Goal: Information Seeking & Learning: Learn about a topic

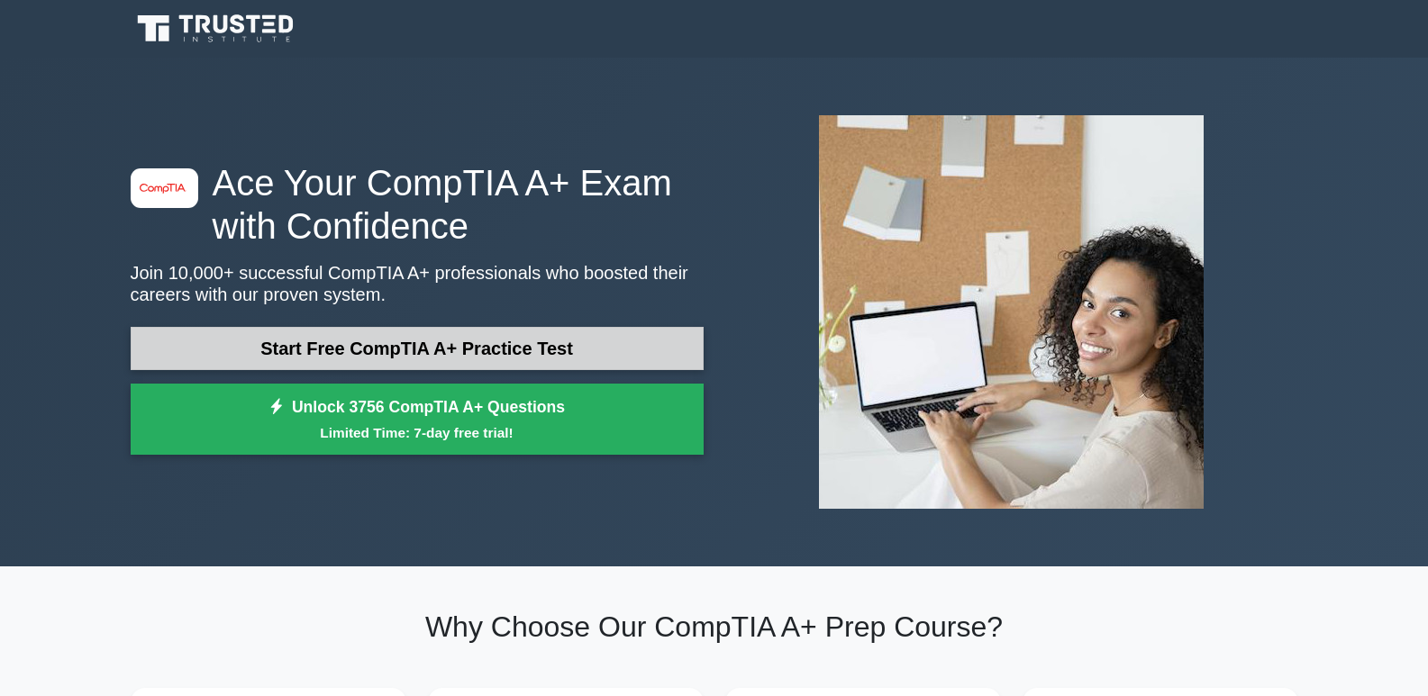
click at [620, 351] on link "Start Free CompTIA A+ Practice Test" at bounding box center [417, 348] width 573 height 43
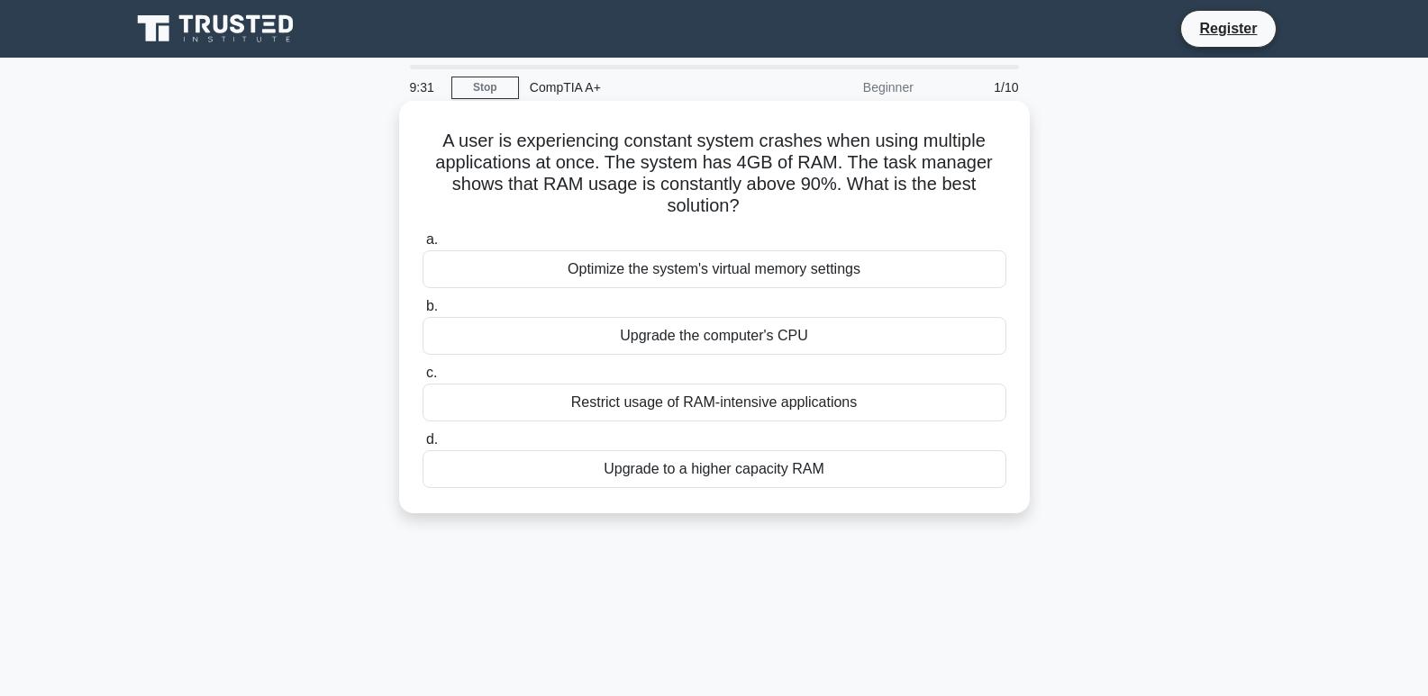
click at [779, 479] on div "Upgrade to a higher capacity RAM" at bounding box center [715, 470] width 584 height 38
click at [423, 446] on input "d. Upgrade to a higher capacity RAM" at bounding box center [423, 440] width 0 height 12
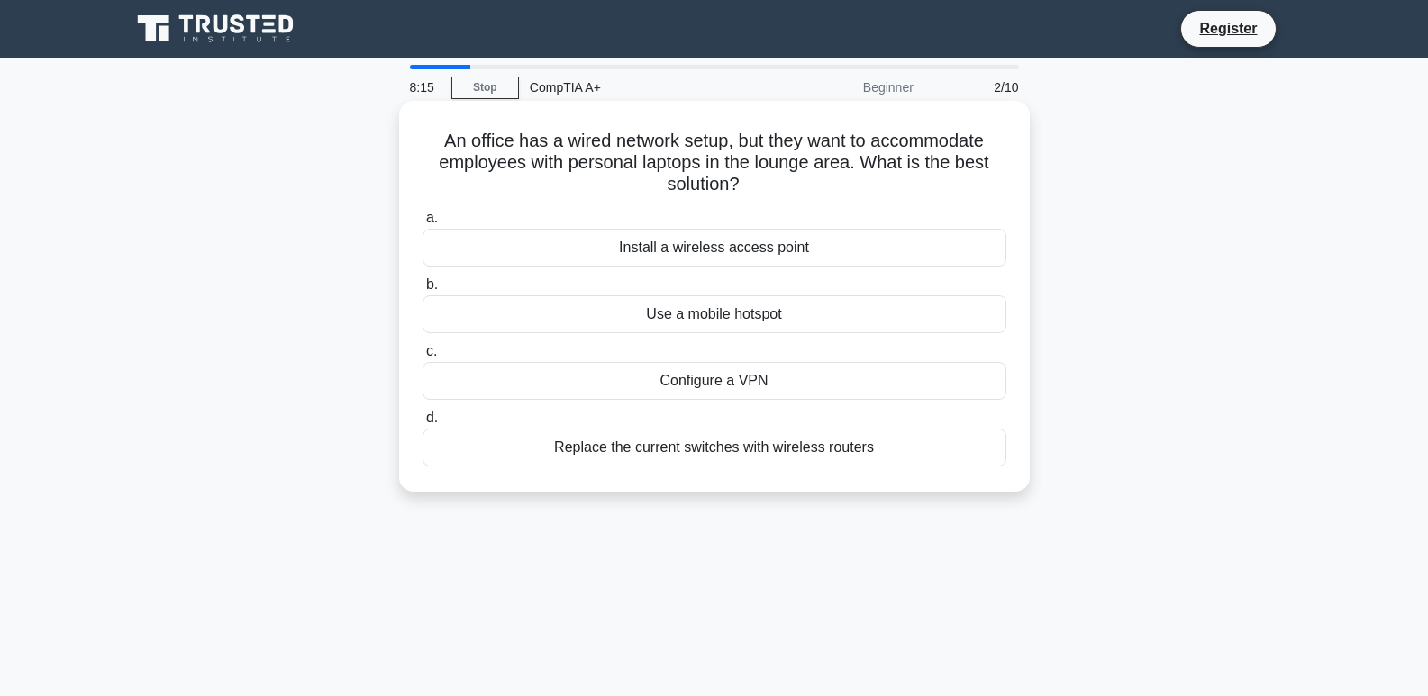
click at [798, 251] on div "Install a wireless access point" at bounding box center [715, 248] width 584 height 38
click at [423, 224] on input "a. Install a wireless access point" at bounding box center [423, 219] width 0 height 12
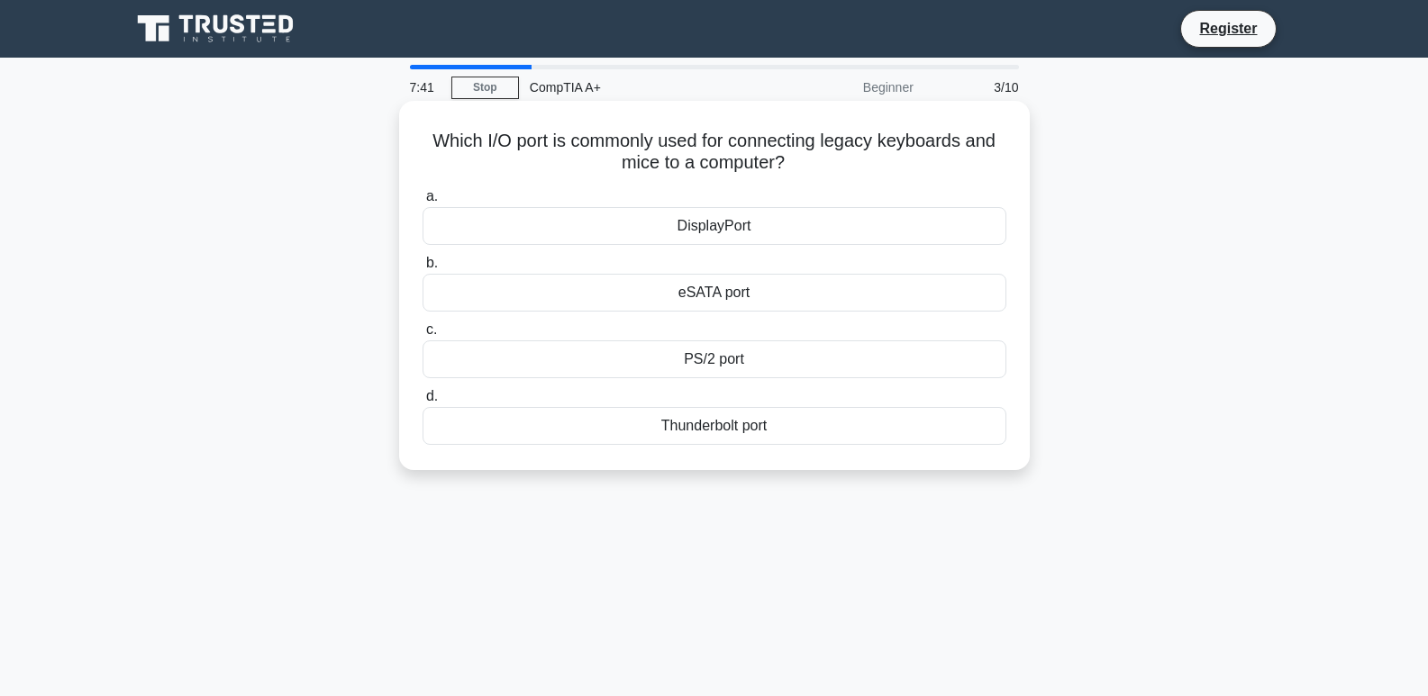
click at [848, 367] on div "PS/2 port" at bounding box center [715, 360] width 584 height 38
click at [423, 336] on input "c. PS/2 port" at bounding box center [423, 330] width 0 height 12
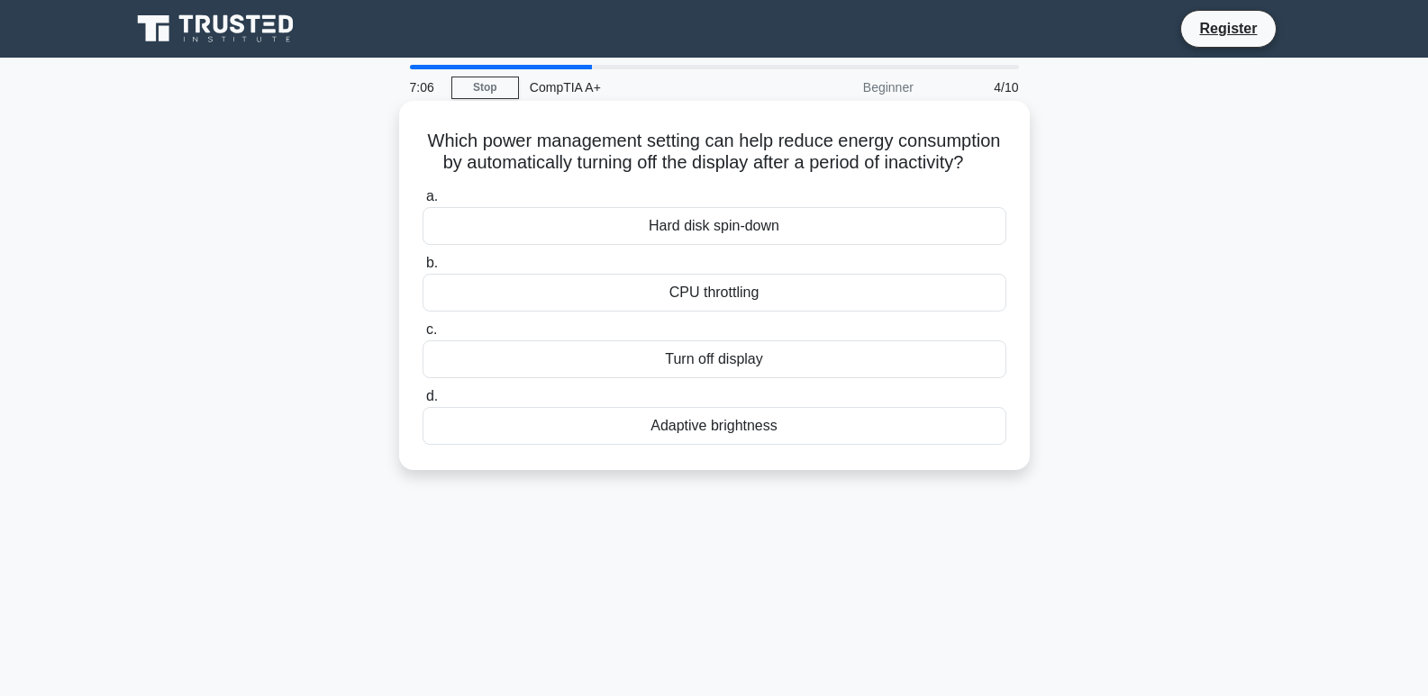
click at [797, 378] on div "Turn off display" at bounding box center [715, 360] width 584 height 38
click at [423, 336] on input "c. Turn off display" at bounding box center [423, 330] width 0 height 12
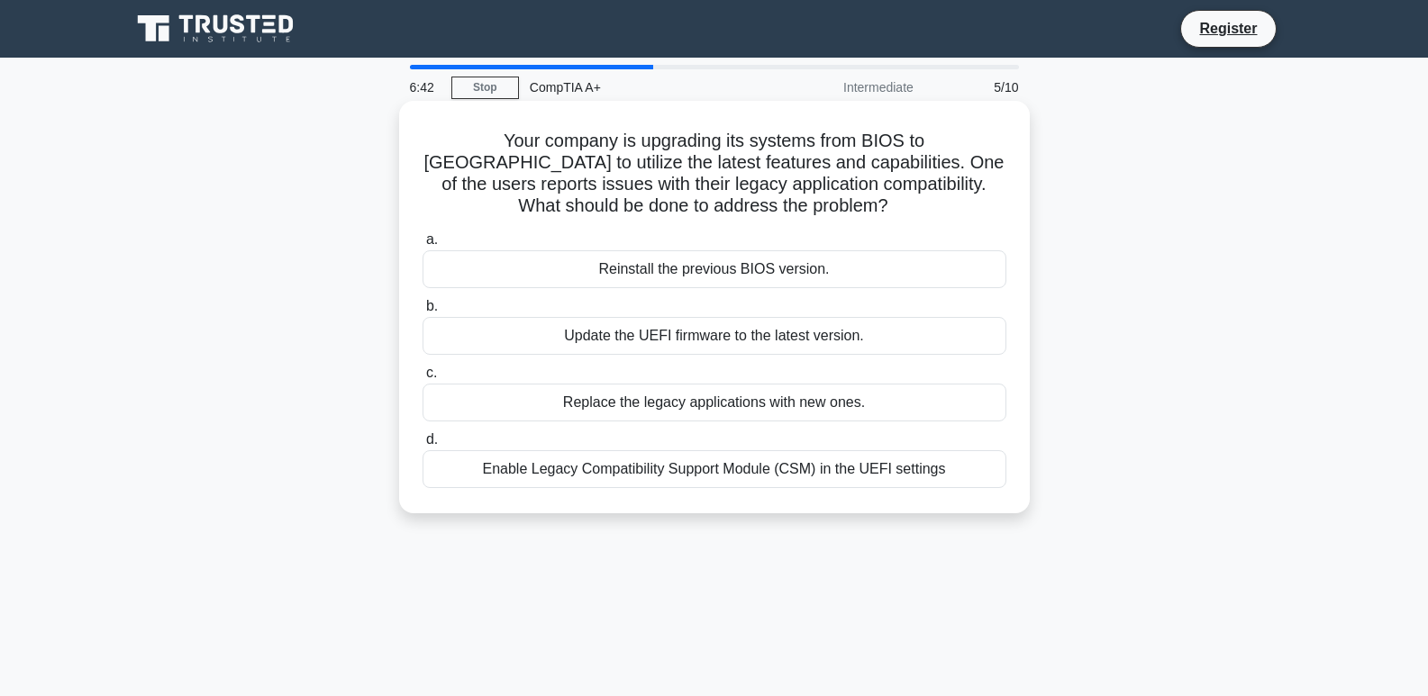
click at [925, 470] on div "Enable Legacy Compatibility Support Module (CSM) in the UEFI settings" at bounding box center [715, 470] width 584 height 38
click at [423, 446] on input "d. Enable Legacy Compatibility Support Module (CSM) in the UEFI settings" at bounding box center [423, 440] width 0 height 12
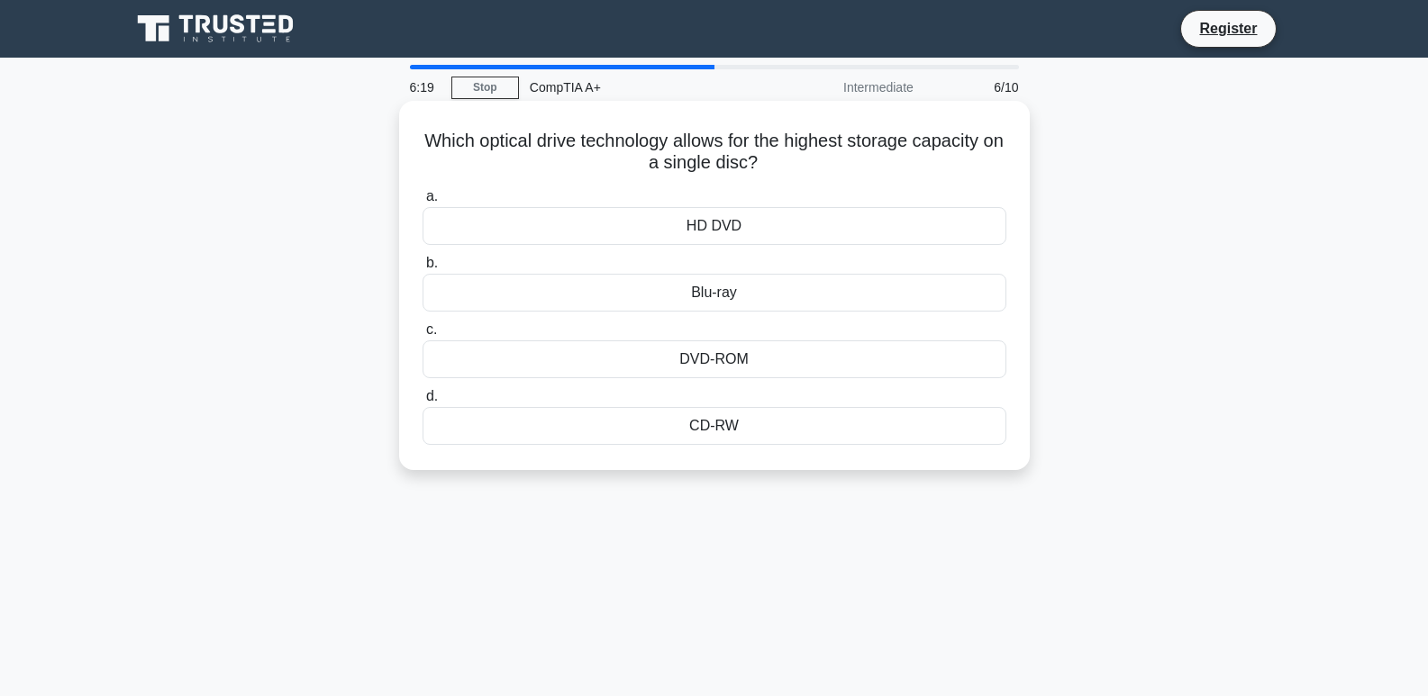
click at [791, 422] on div "CD-RW" at bounding box center [715, 426] width 584 height 38
click at [423, 403] on input "d. CD-RW" at bounding box center [423, 397] width 0 height 12
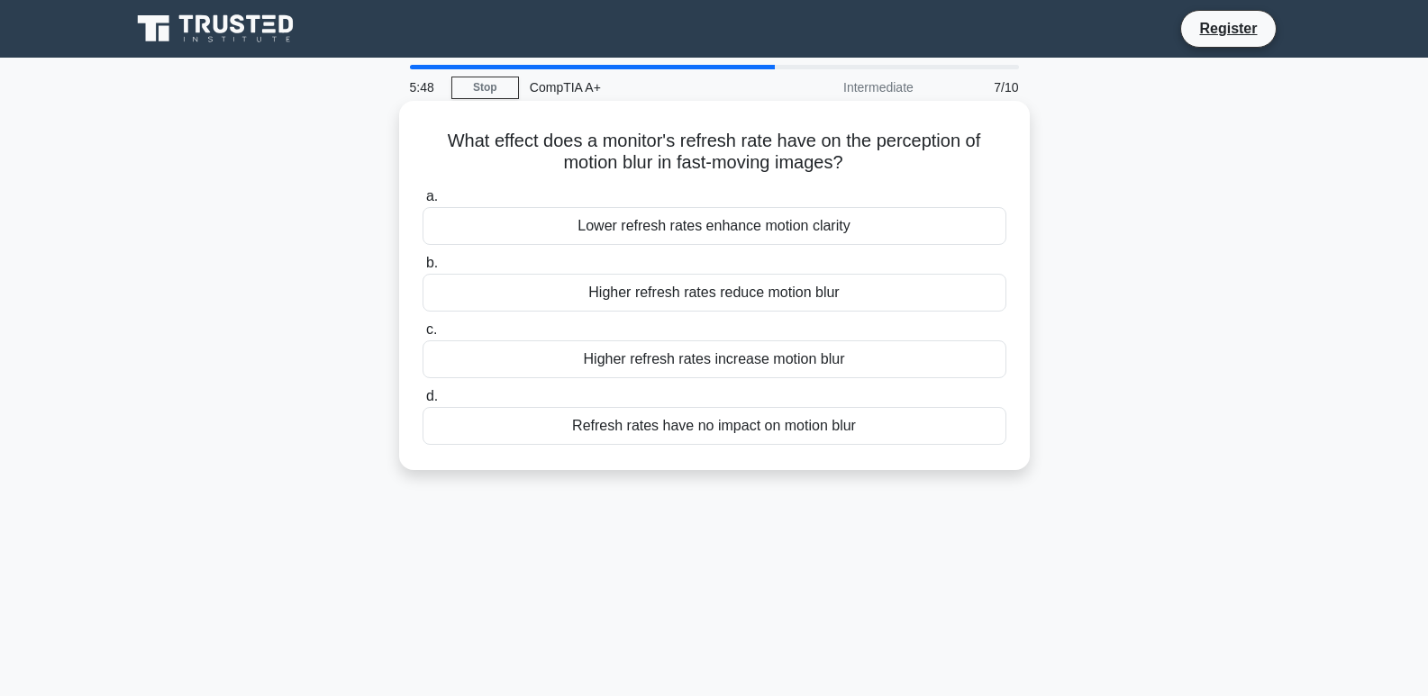
click at [891, 305] on div "Higher refresh rates reduce motion blur" at bounding box center [715, 293] width 584 height 38
click at [423, 269] on input "b. Higher refresh rates reduce motion blur" at bounding box center [423, 264] width 0 height 12
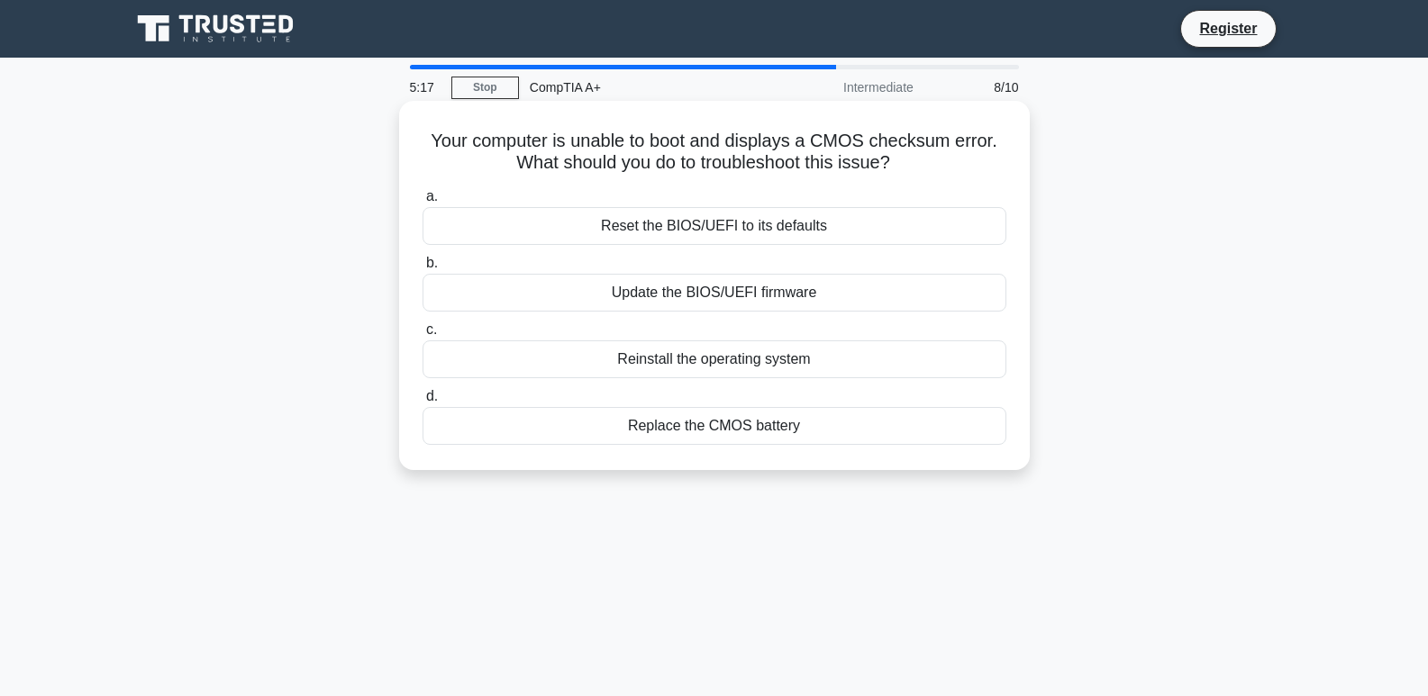
click at [780, 431] on div "Replace the CMOS battery" at bounding box center [715, 426] width 584 height 38
click at [423, 403] on input "d. Replace the CMOS battery" at bounding box center [423, 397] width 0 height 12
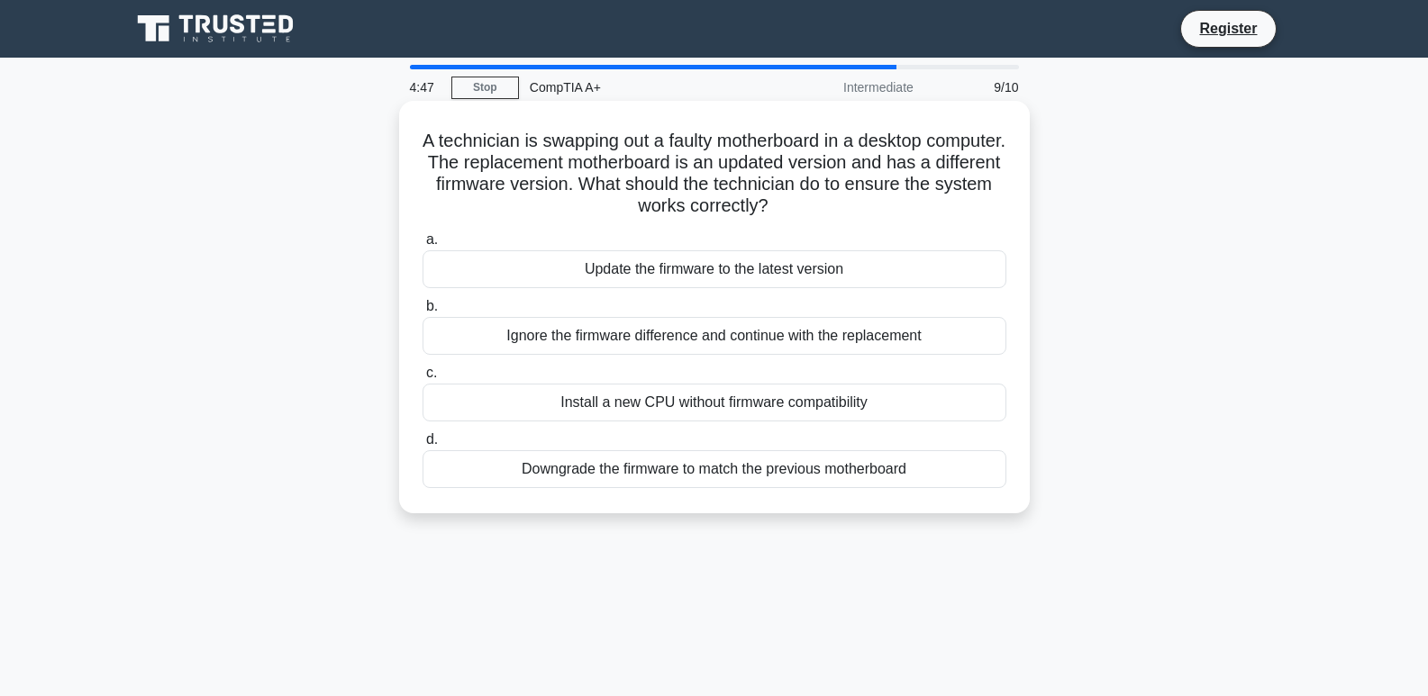
click at [704, 471] on div "Downgrade the firmware to match the previous motherboard" at bounding box center [715, 470] width 584 height 38
click at [423, 446] on input "d. Downgrade the firmware to match the previous motherboard" at bounding box center [423, 440] width 0 height 12
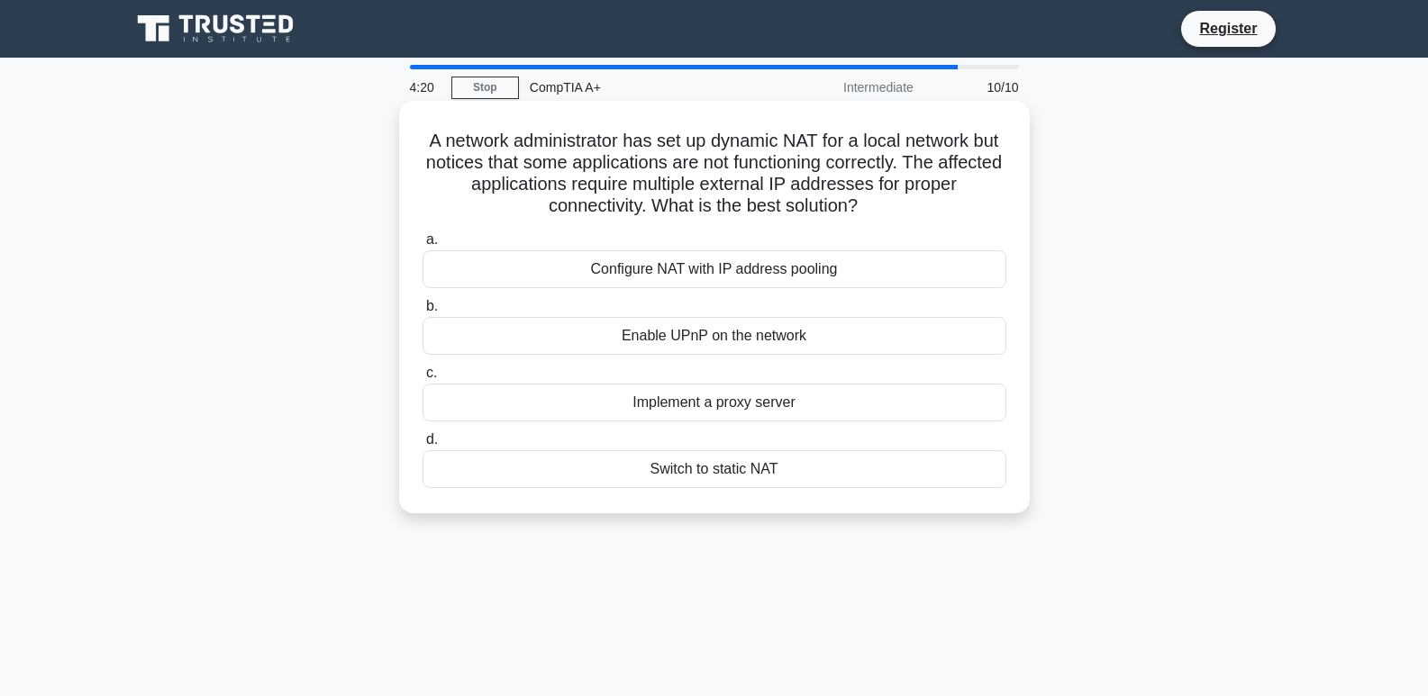
click at [860, 279] on div "Configure NAT with IP address pooling" at bounding box center [715, 269] width 584 height 38
click at [423, 246] on input "a. Configure NAT with IP address pooling" at bounding box center [423, 240] width 0 height 12
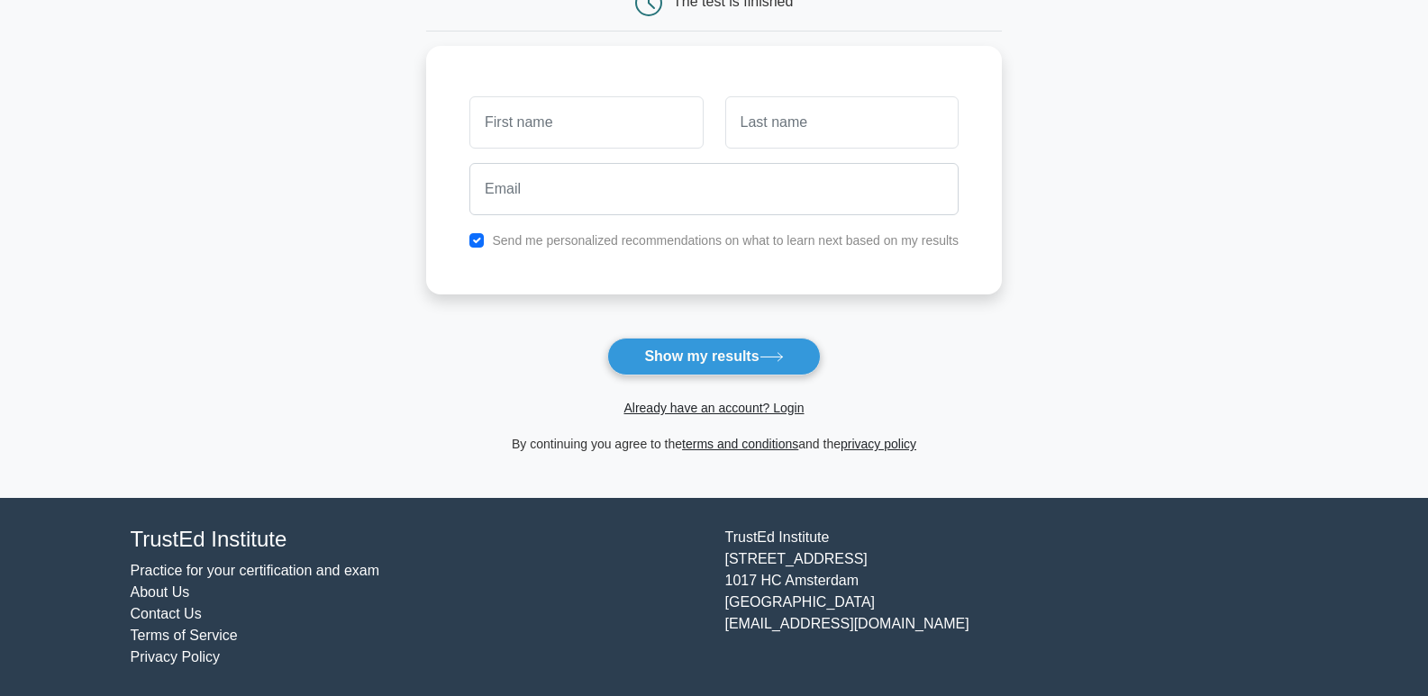
scroll to position [210, 0]
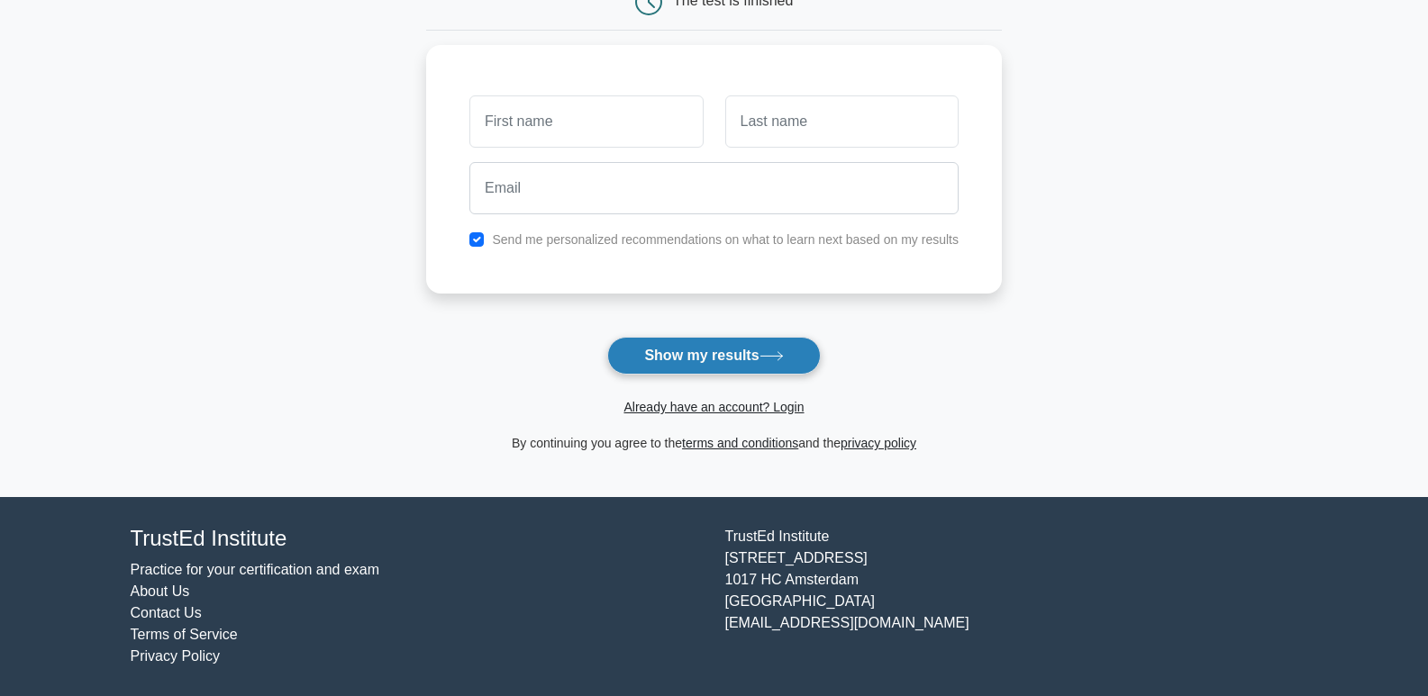
click at [741, 346] on button "Show my results" at bounding box center [713, 356] width 213 height 38
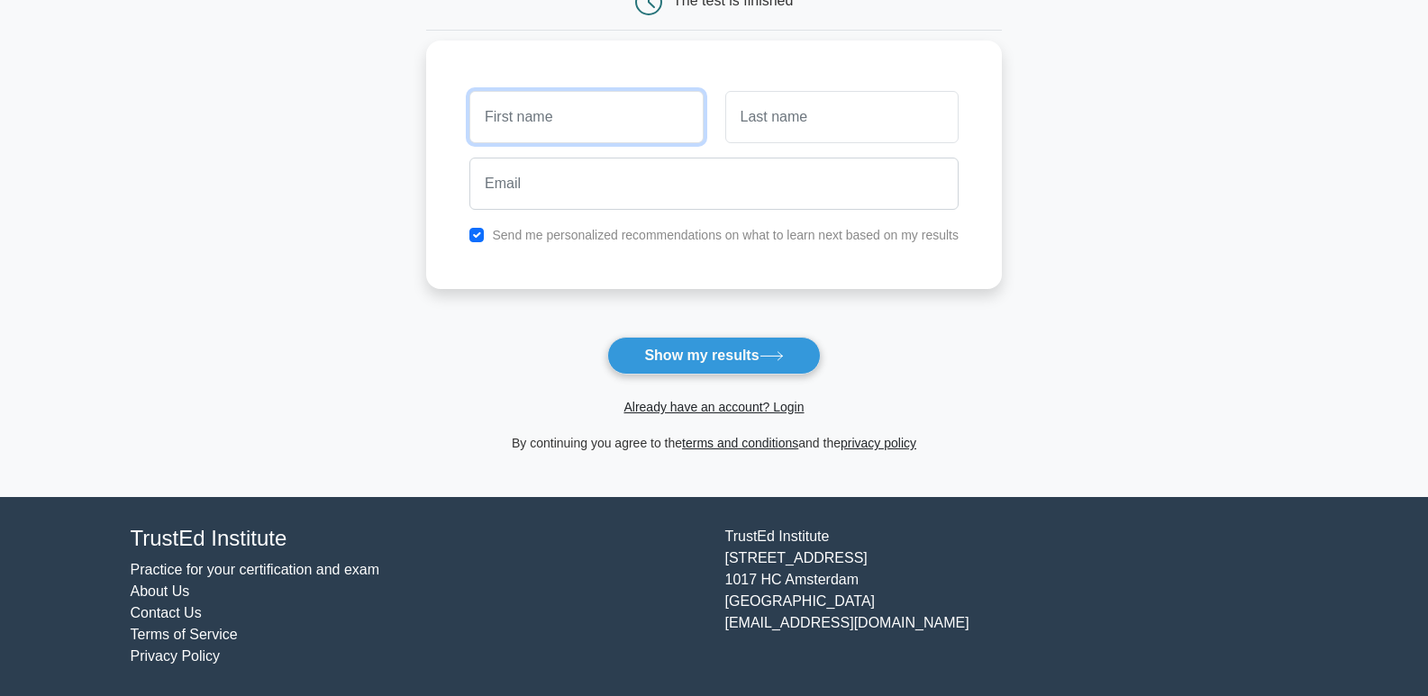
click at [636, 109] on input "text" at bounding box center [585, 117] width 233 height 52
type input "thao"
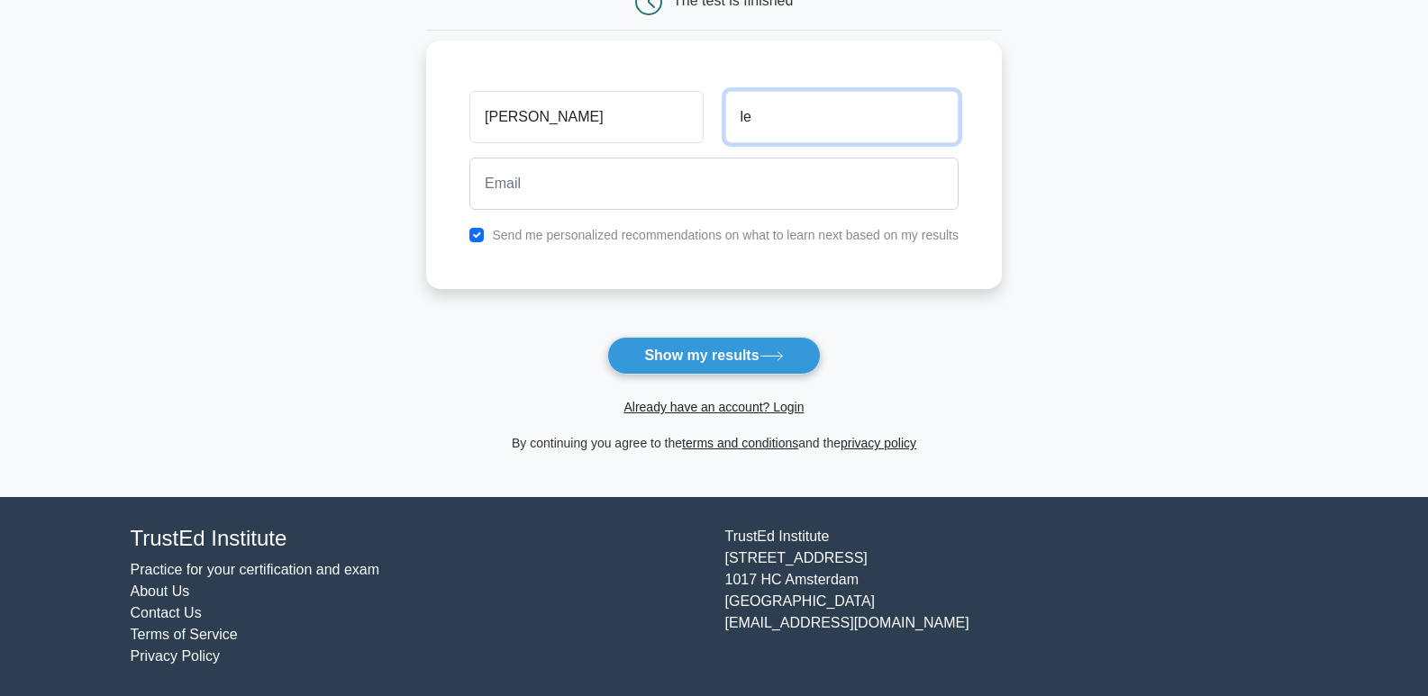
type input "le"
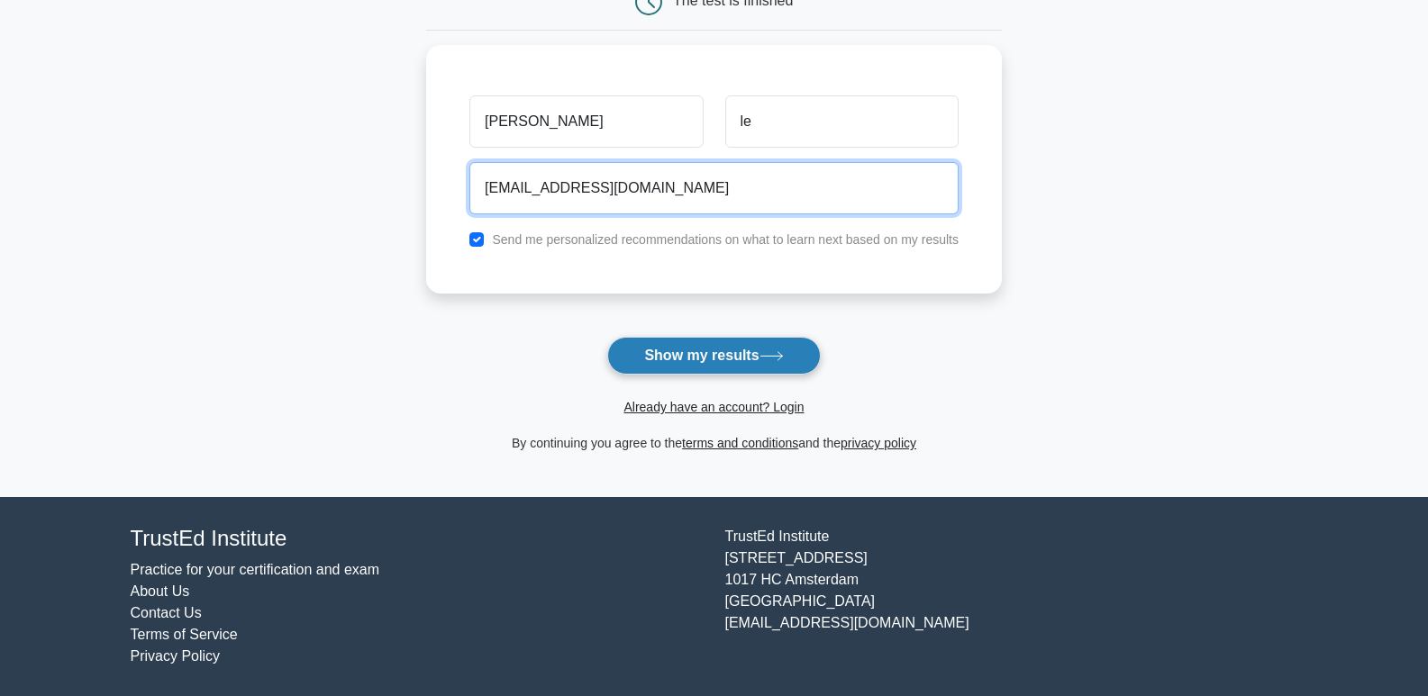
type input "thonvlh@gmail.com"
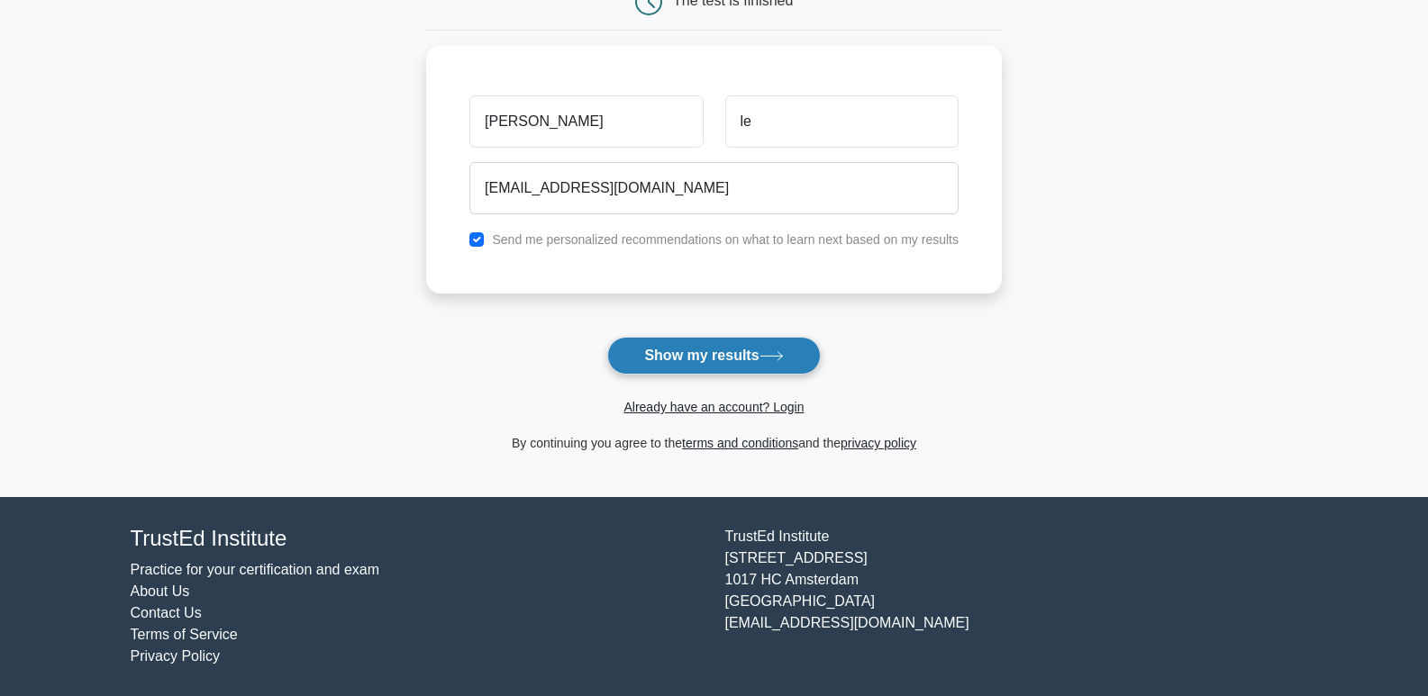
click at [784, 348] on button "Show my results" at bounding box center [713, 356] width 213 height 38
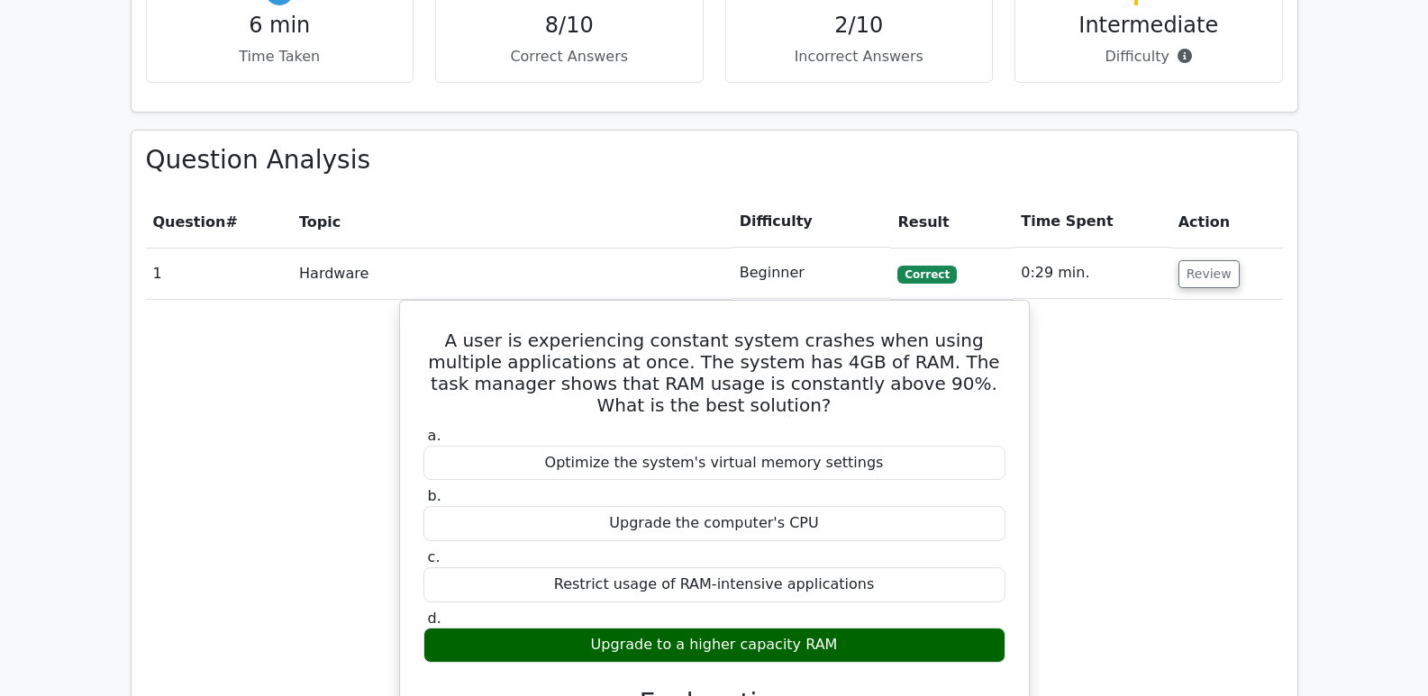
scroll to position [1261, 0]
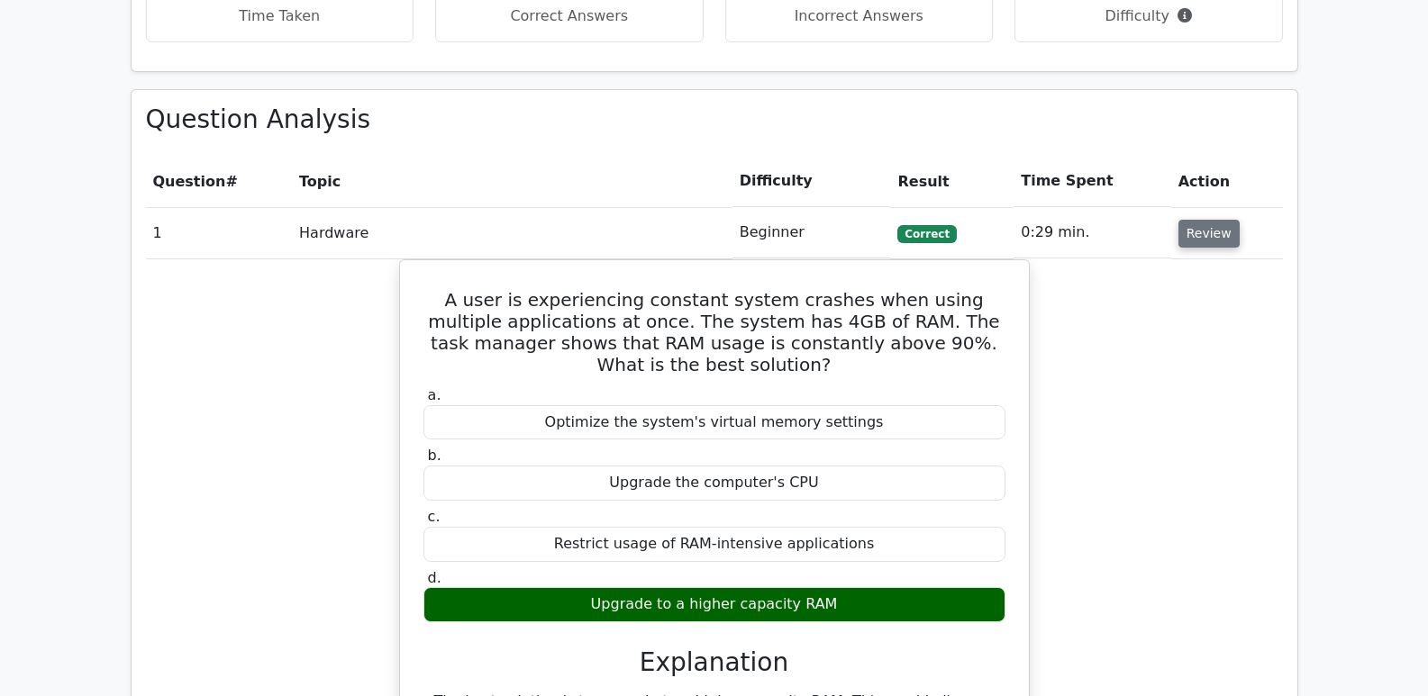
click at [1197, 220] on button "Review" at bounding box center [1209, 234] width 61 height 28
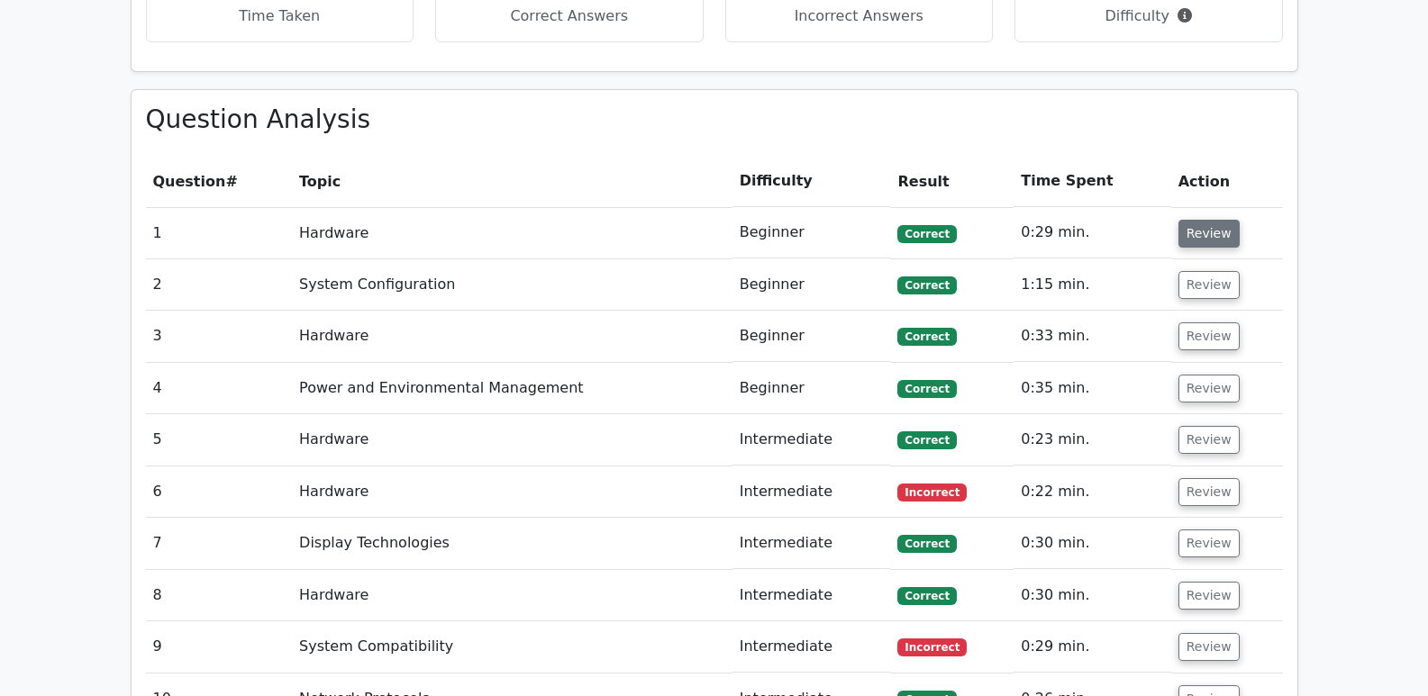
click at [1197, 220] on button "Review" at bounding box center [1209, 234] width 61 height 28
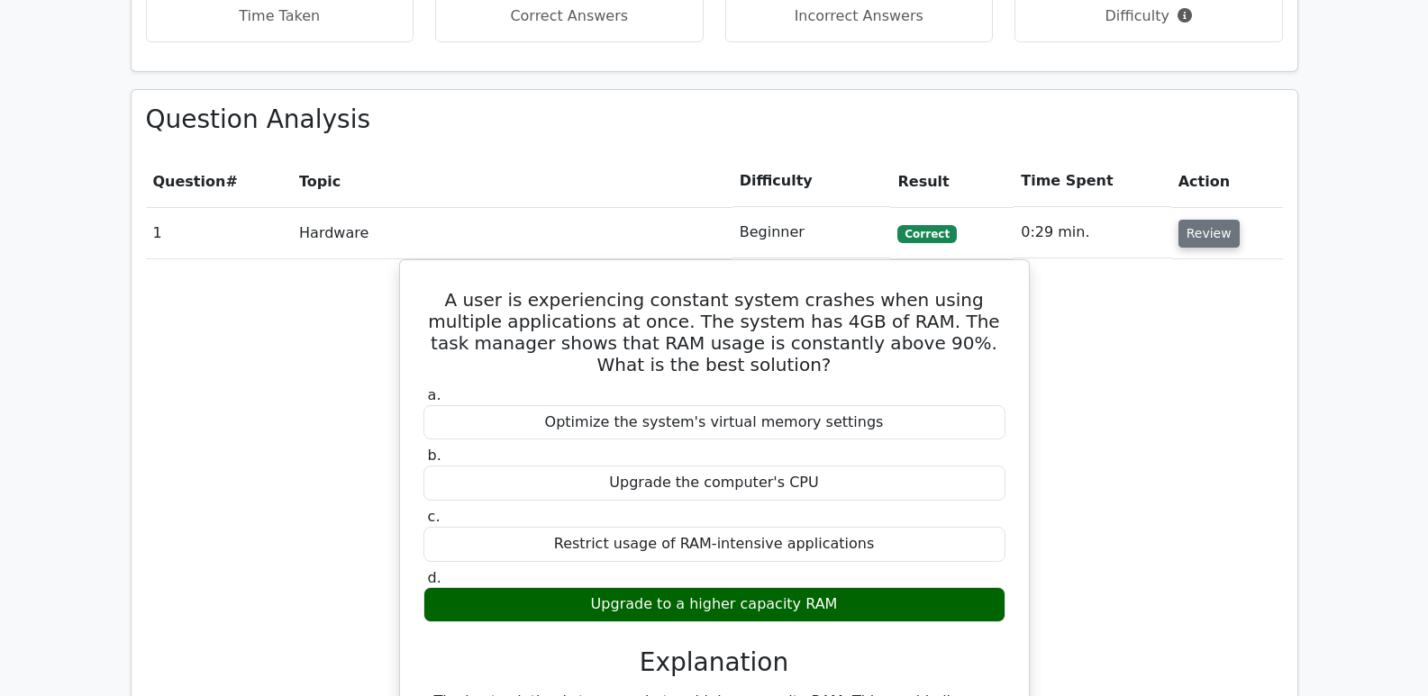
click at [1197, 220] on button "Review" at bounding box center [1209, 234] width 61 height 28
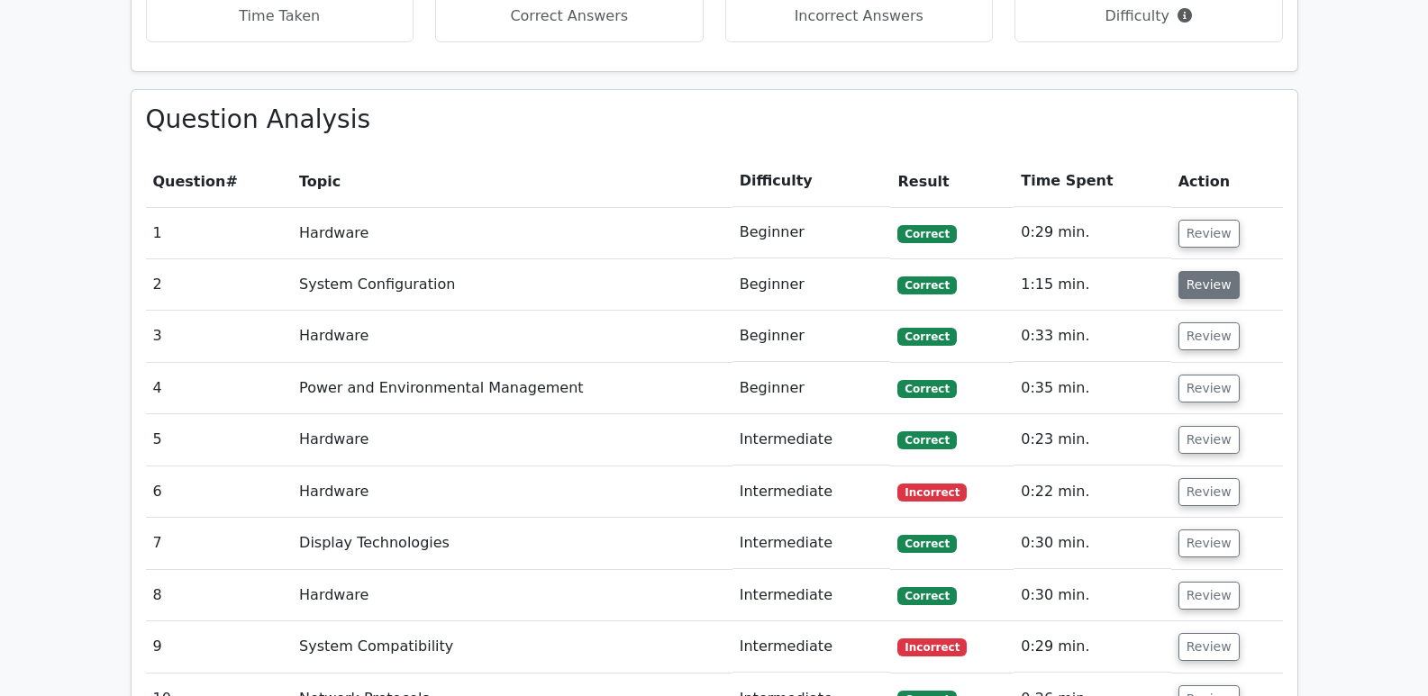
click at [1203, 271] on button "Review" at bounding box center [1209, 285] width 61 height 28
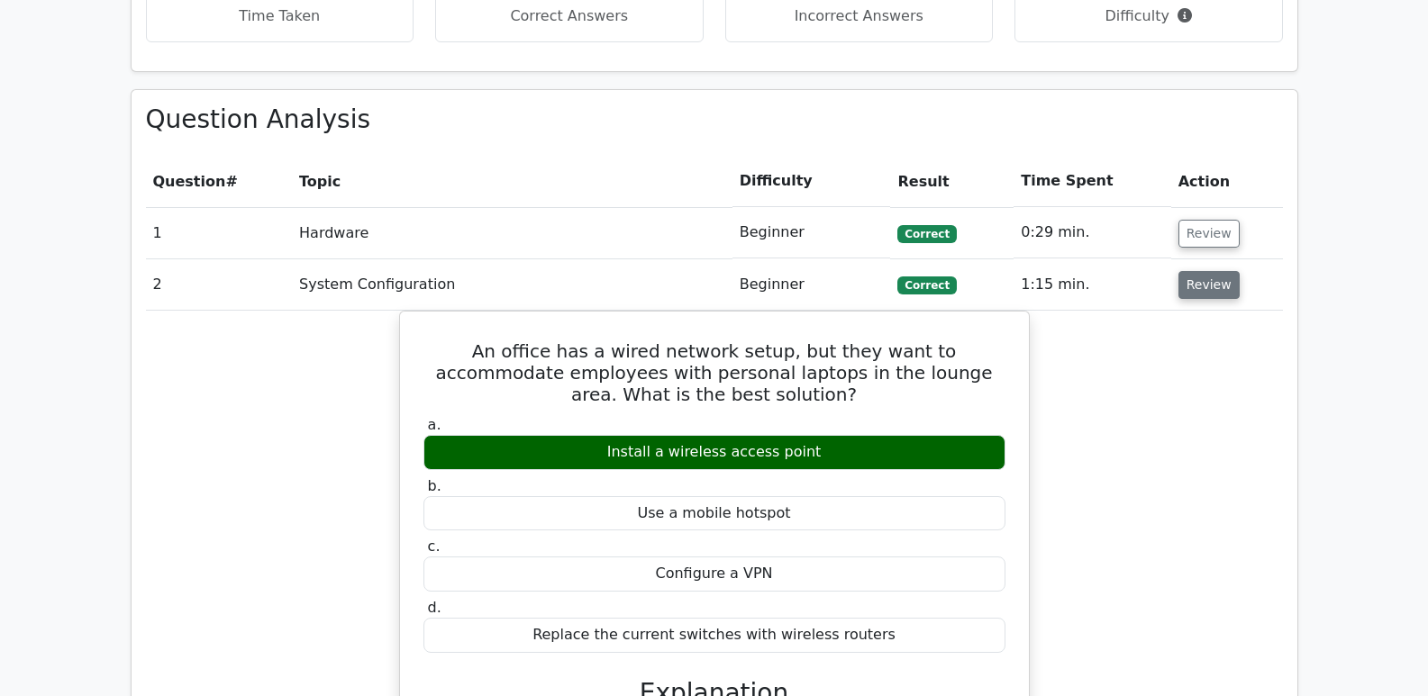
click at [1199, 271] on button "Review" at bounding box center [1209, 285] width 61 height 28
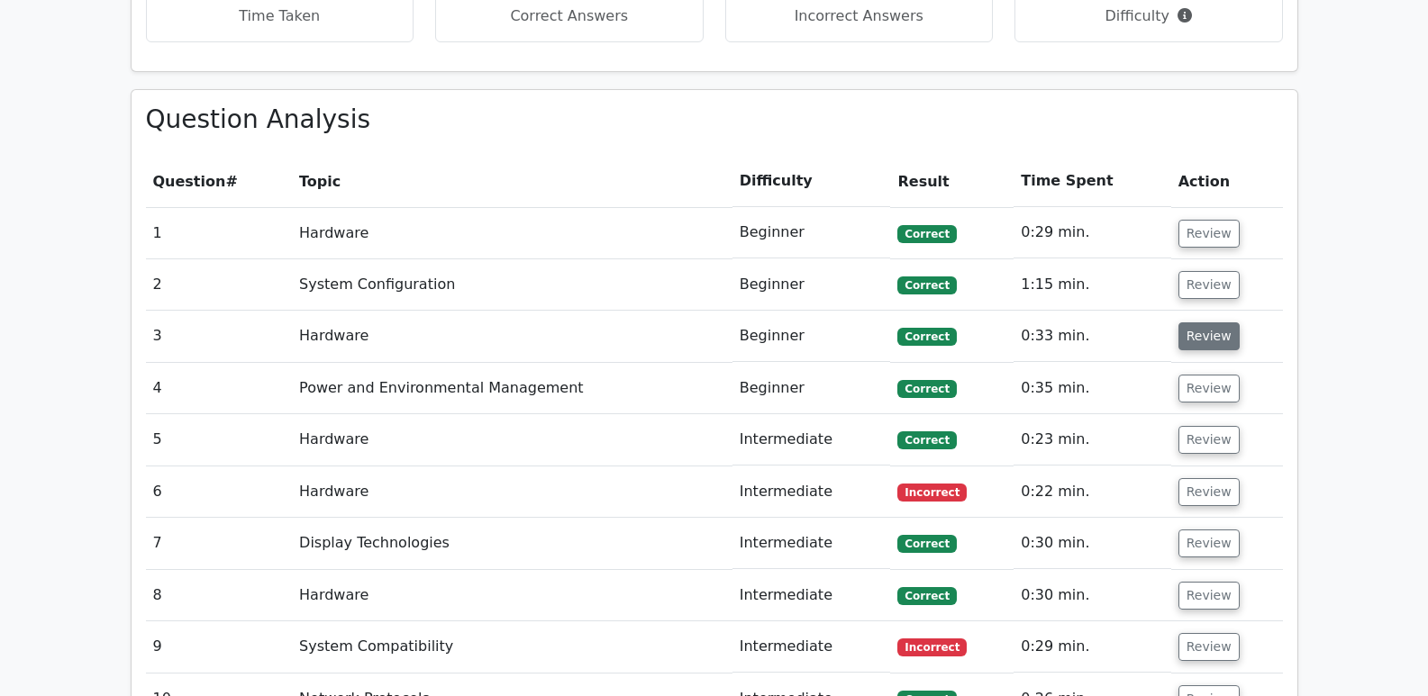
click at [1196, 323] on button "Review" at bounding box center [1209, 337] width 61 height 28
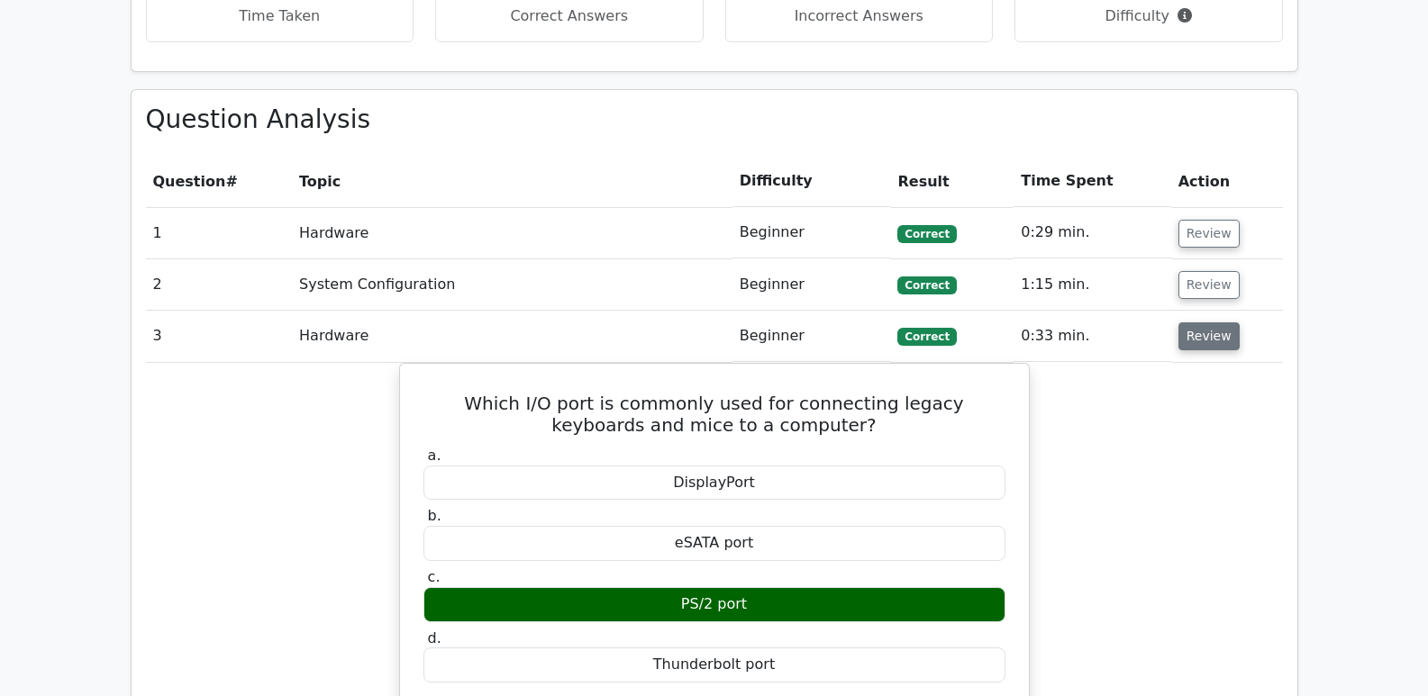
click at [1196, 323] on button "Review" at bounding box center [1209, 337] width 61 height 28
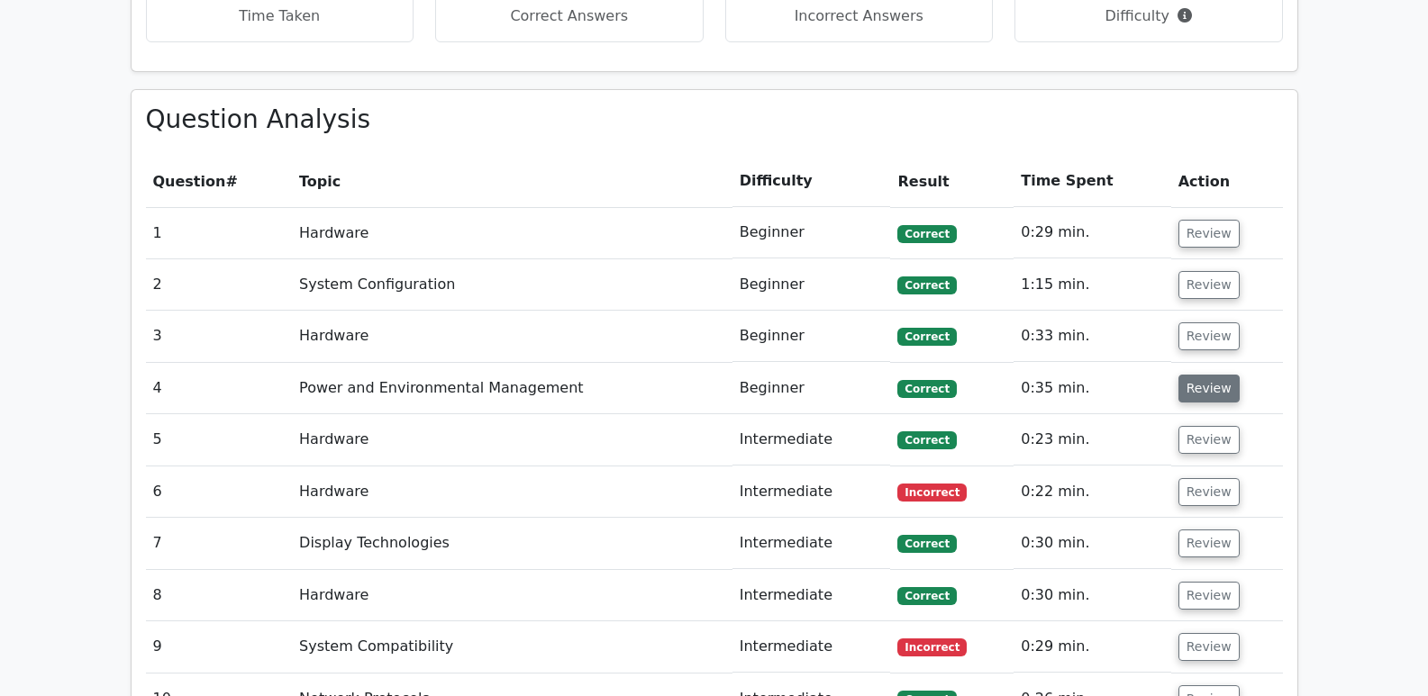
click at [1197, 375] on button "Review" at bounding box center [1209, 389] width 61 height 28
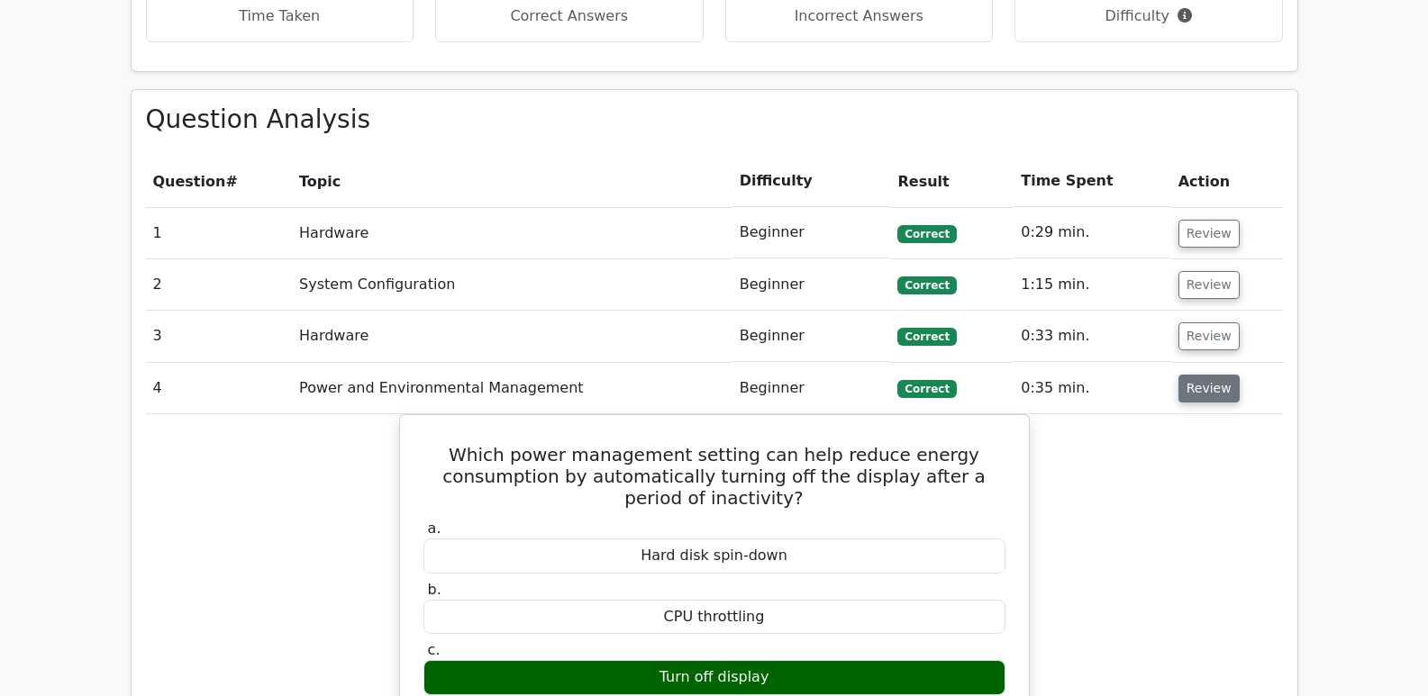
click at [1197, 375] on button "Review" at bounding box center [1209, 389] width 61 height 28
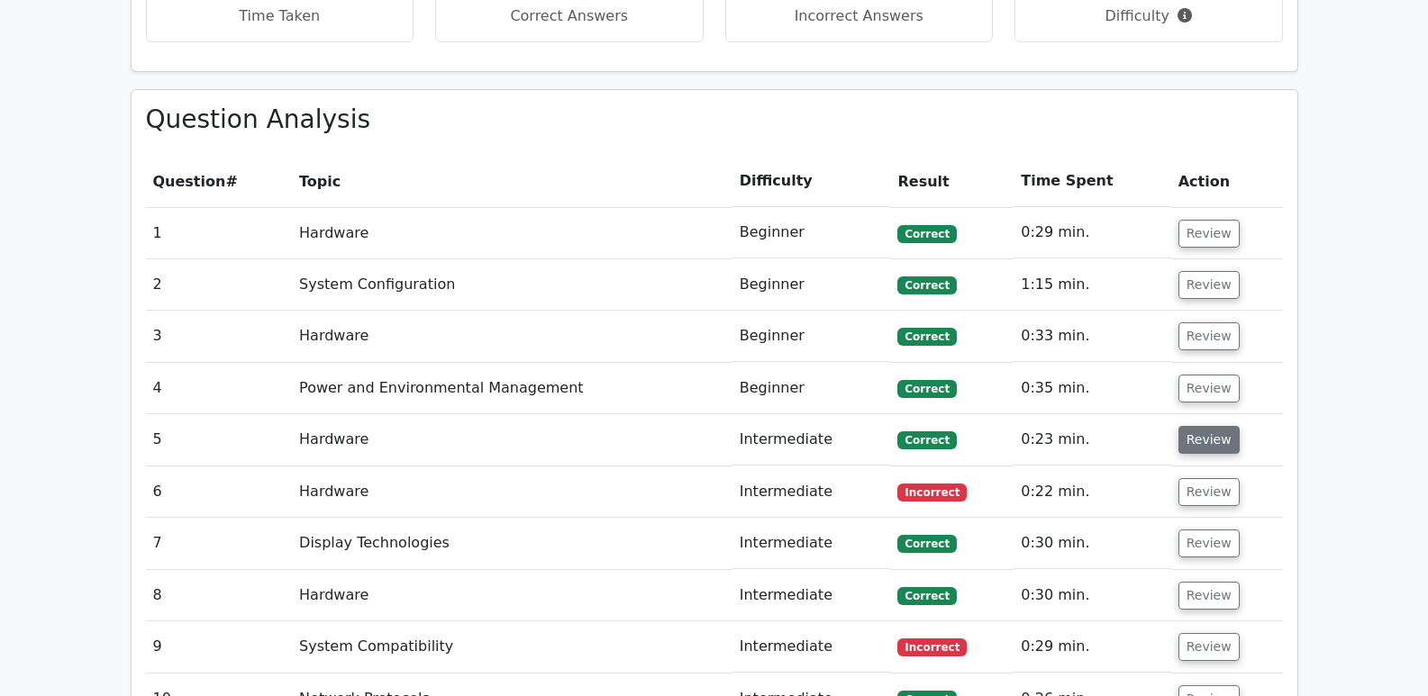
click at [1190, 426] on button "Review" at bounding box center [1209, 440] width 61 height 28
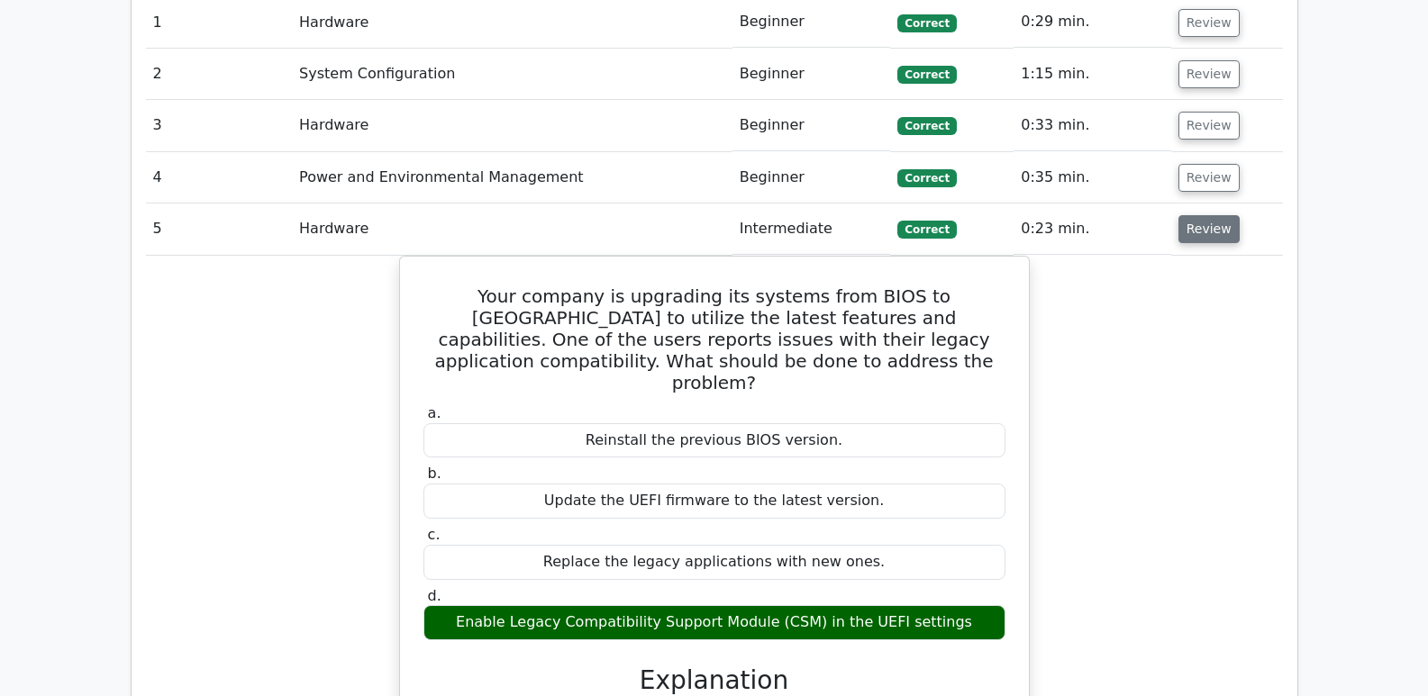
scroll to position [1442, 0]
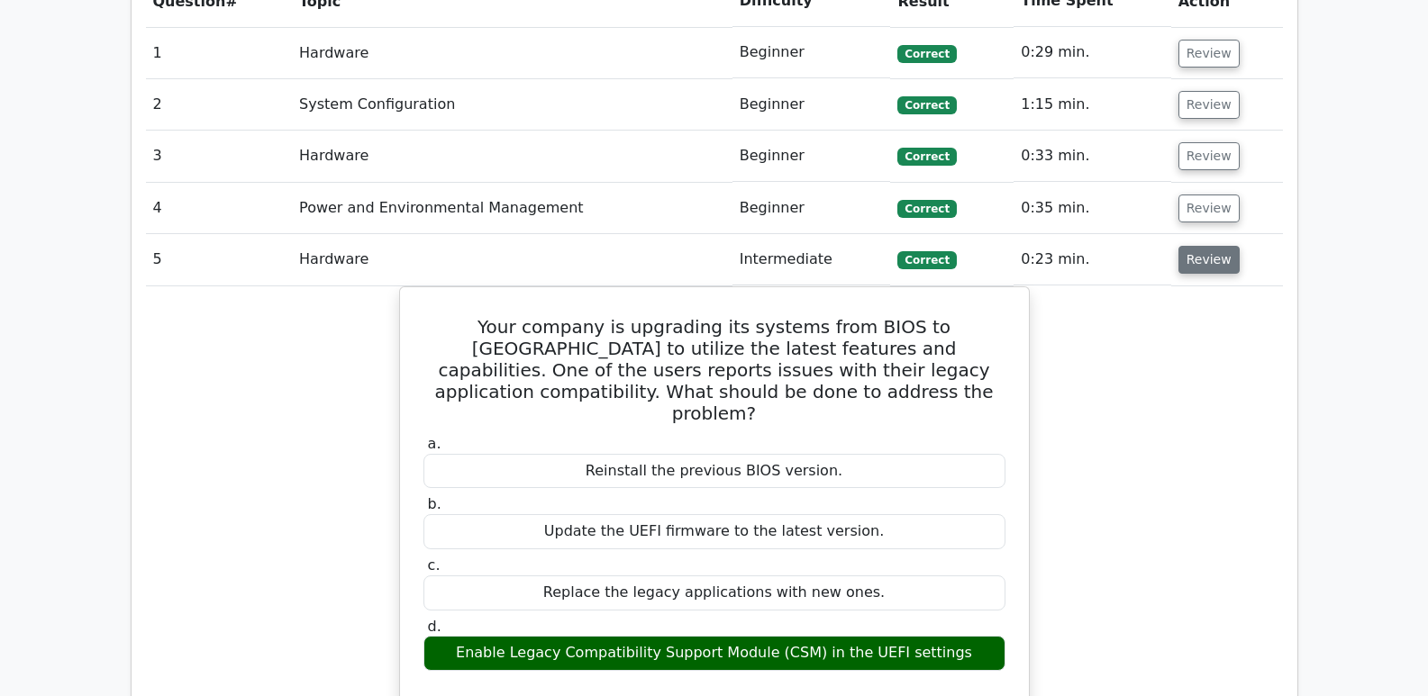
click at [1221, 246] on button "Review" at bounding box center [1209, 260] width 61 height 28
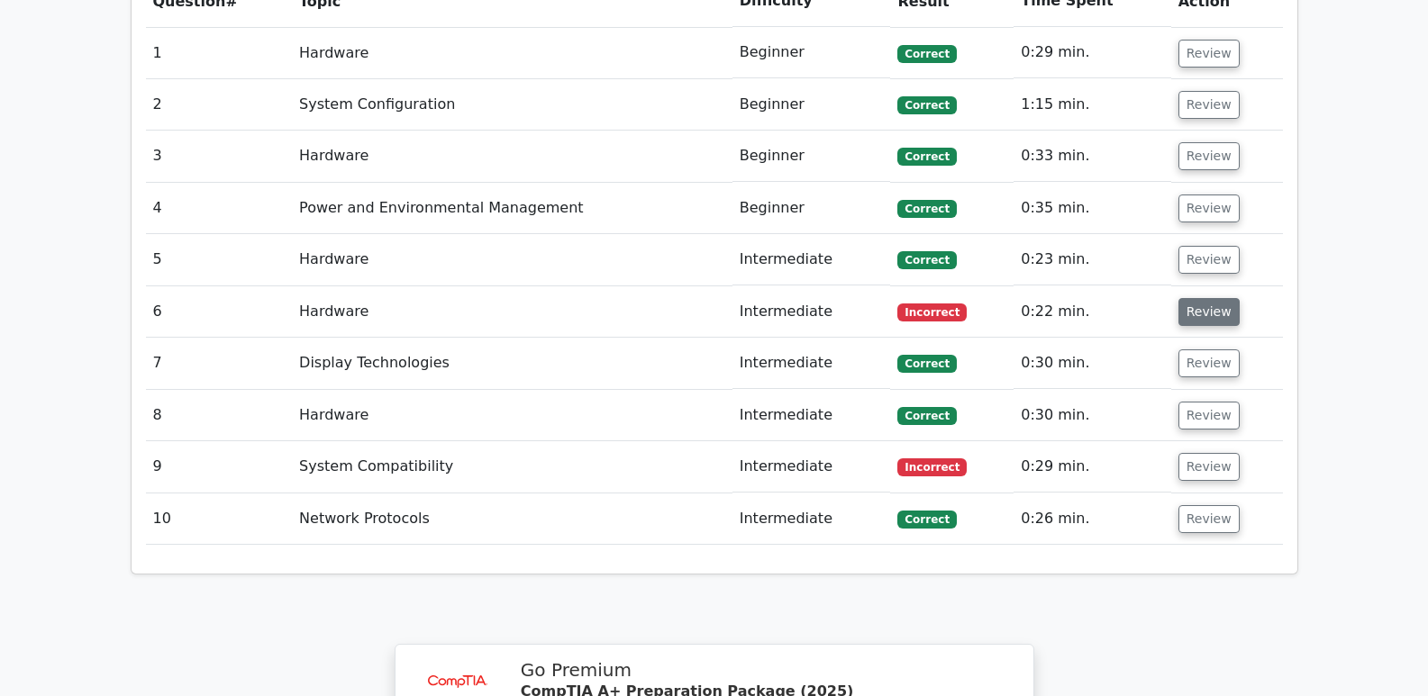
click at [1212, 298] on button "Review" at bounding box center [1209, 312] width 61 height 28
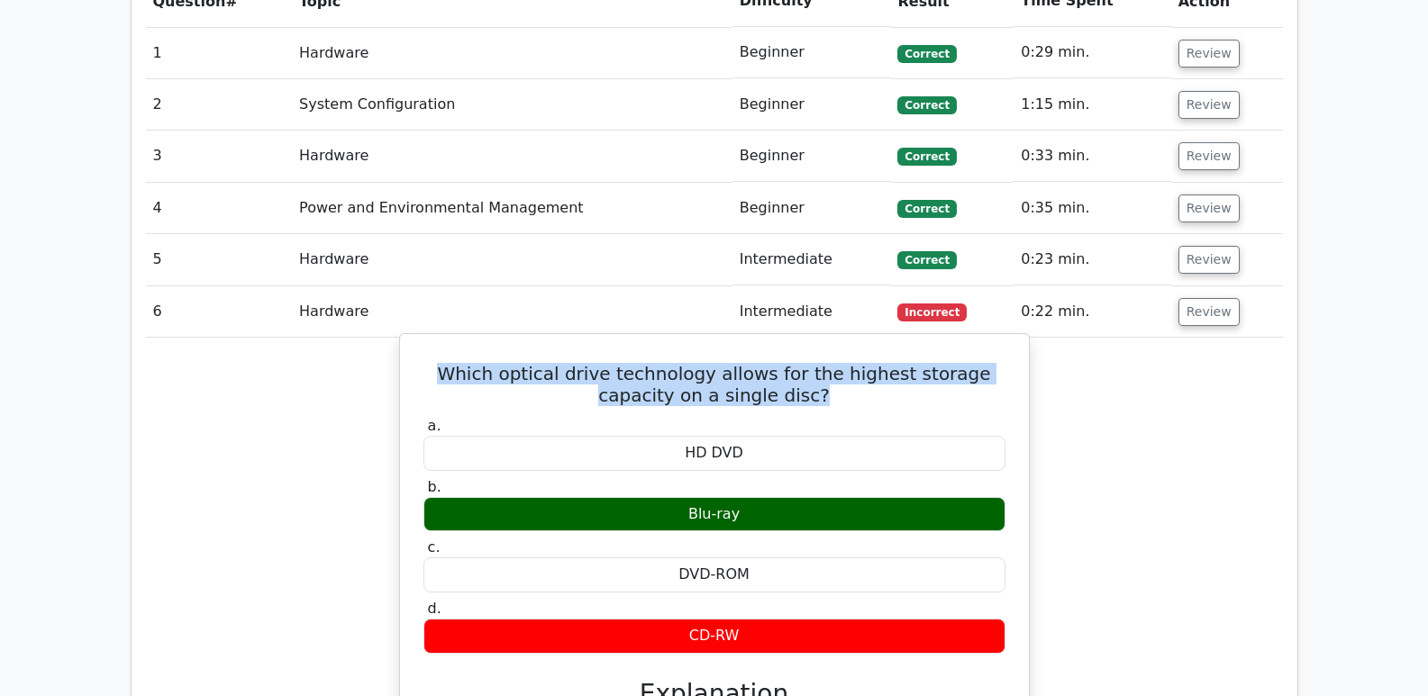
drag, startPoint x: 432, startPoint y: 308, endPoint x: 860, endPoint y: 339, distance: 428.2
click at [860, 363] on h5 "Which optical drive technology allows for the highest storage capacity on a sin…" at bounding box center [715, 384] width 586 height 43
copy h5 "Which optical drive technology allows for the highest storage capacity on a sin…"
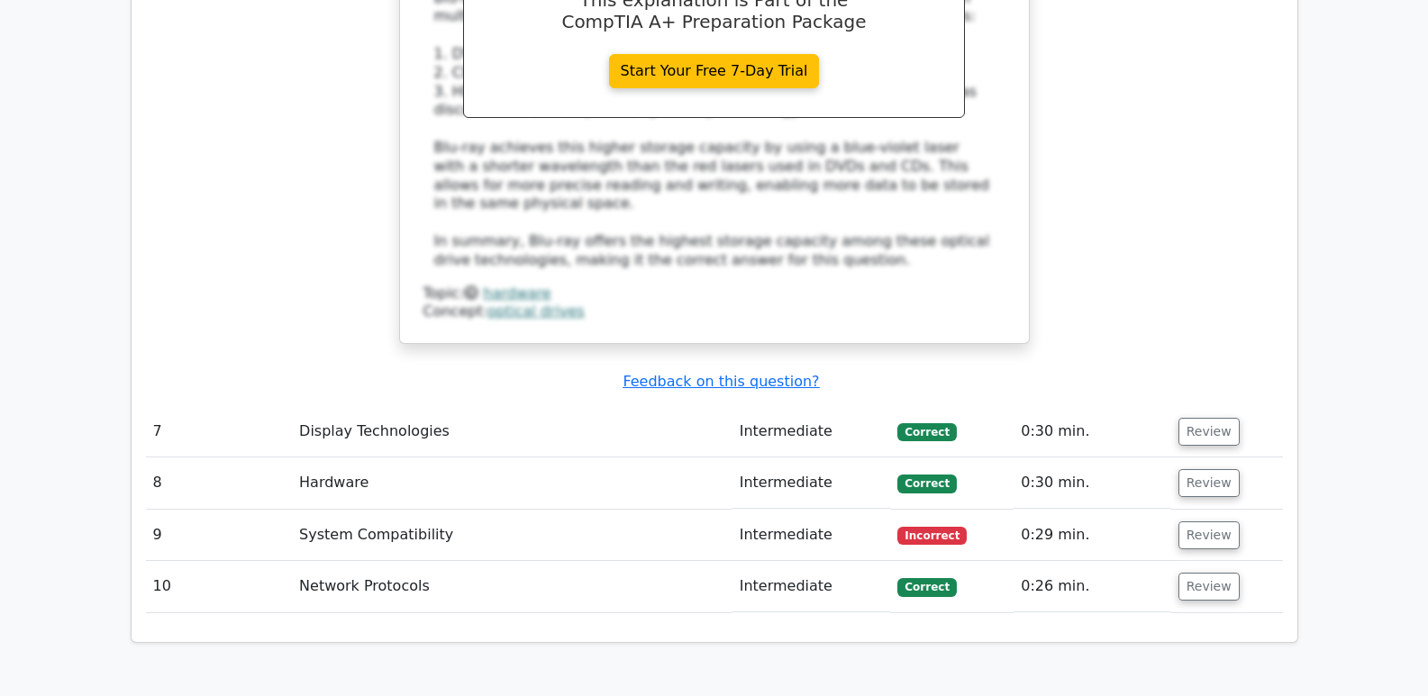
scroll to position [2343, 0]
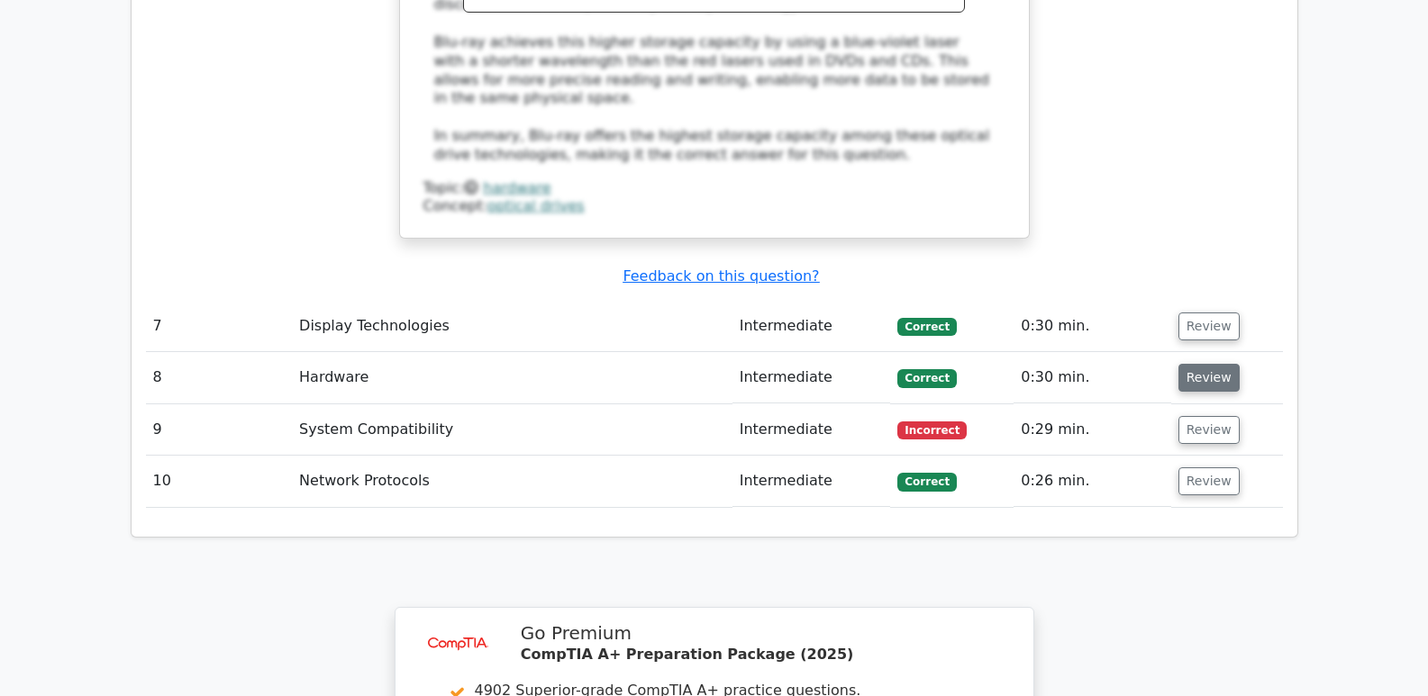
click at [1204, 364] on button "Review" at bounding box center [1209, 378] width 61 height 28
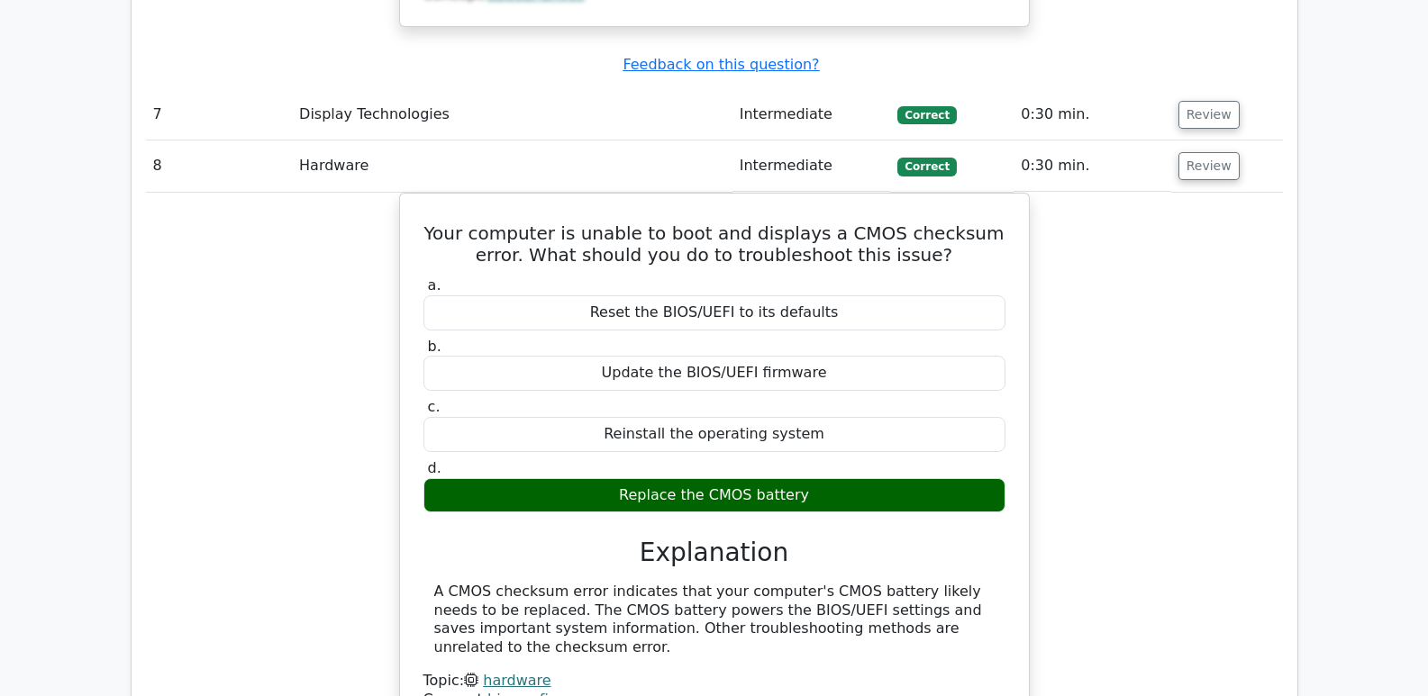
scroll to position [2523, 0]
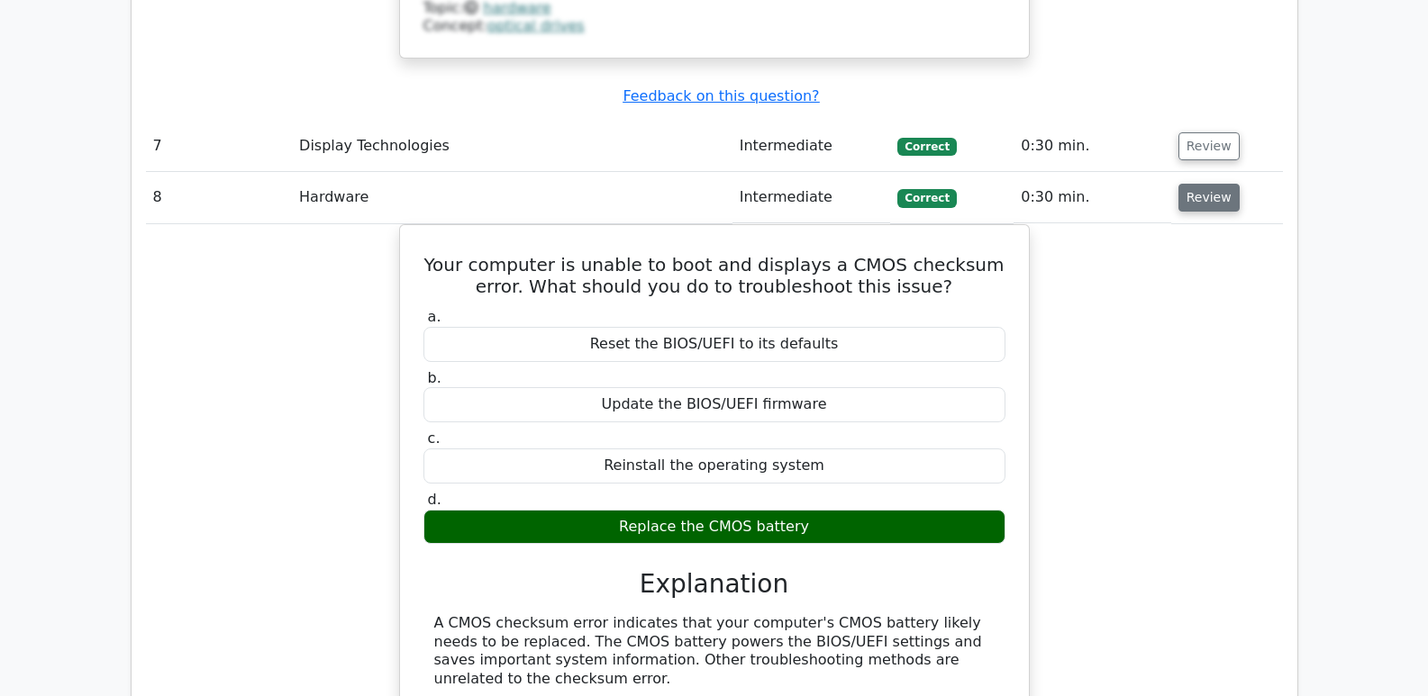
click at [1206, 184] on button "Review" at bounding box center [1209, 198] width 61 height 28
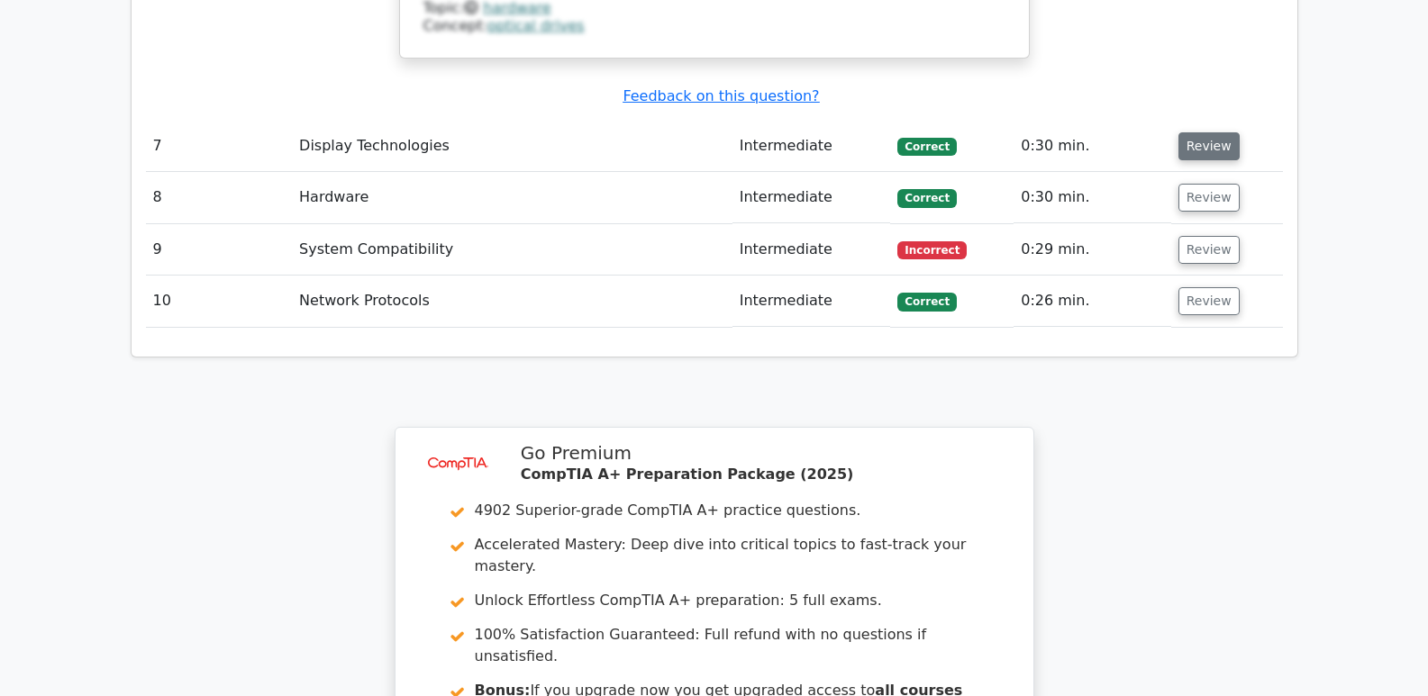
click at [1204, 132] on button "Review" at bounding box center [1209, 146] width 61 height 28
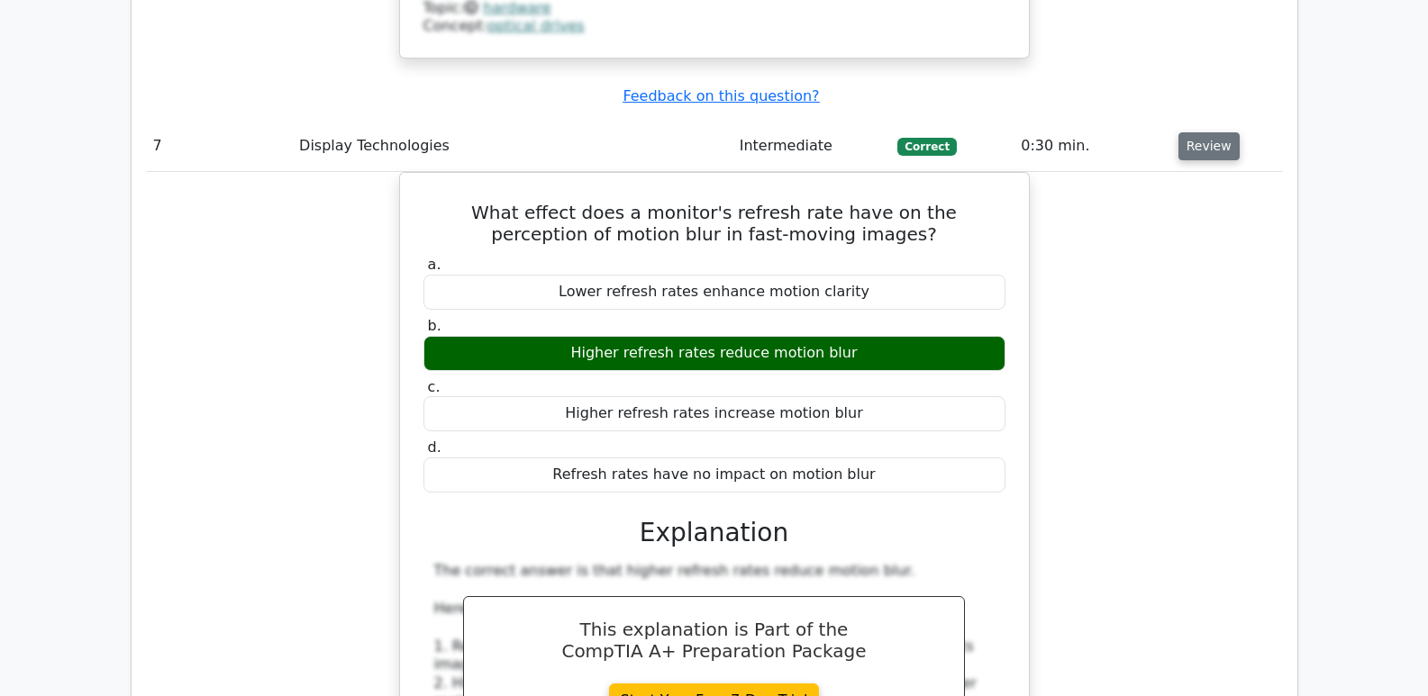
click at [1201, 132] on button "Review" at bounding box center [1209, 146] width 61 height 28
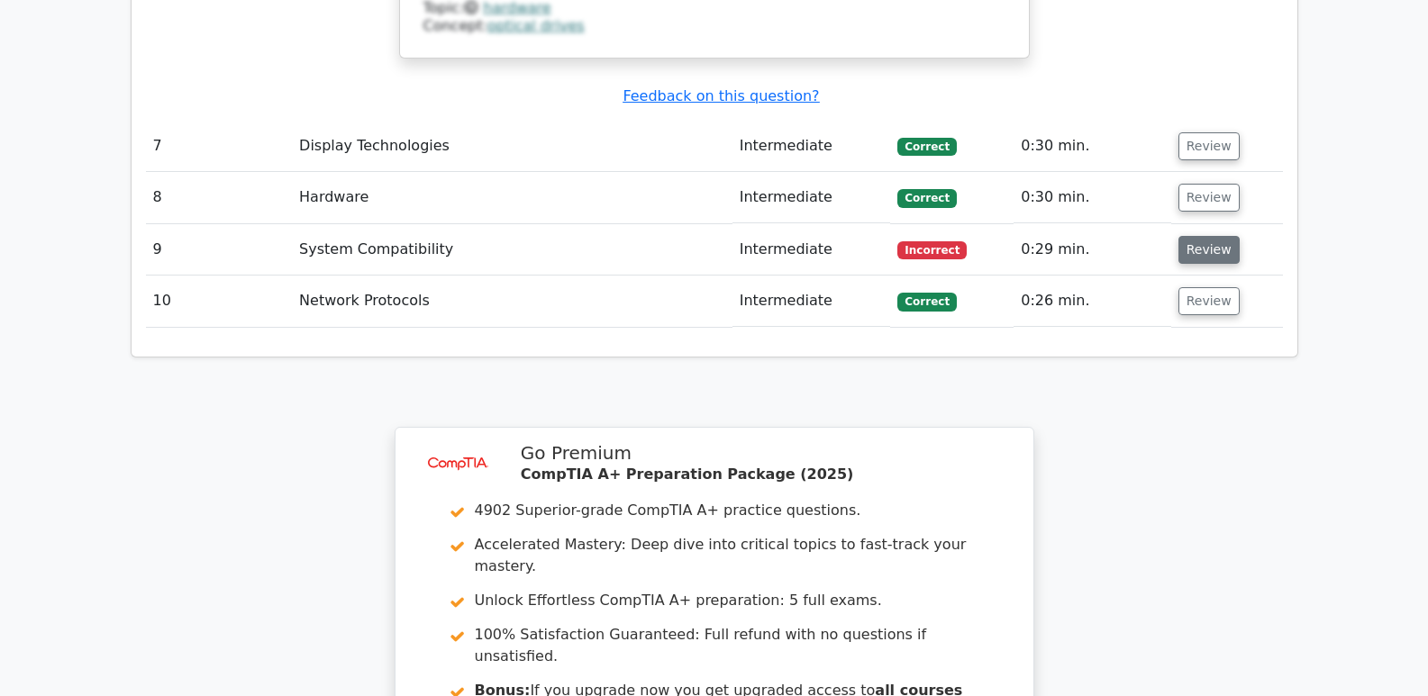
click at [1197, 236] on button "Review" at bounding box center [1209, 250] width 61 height 28
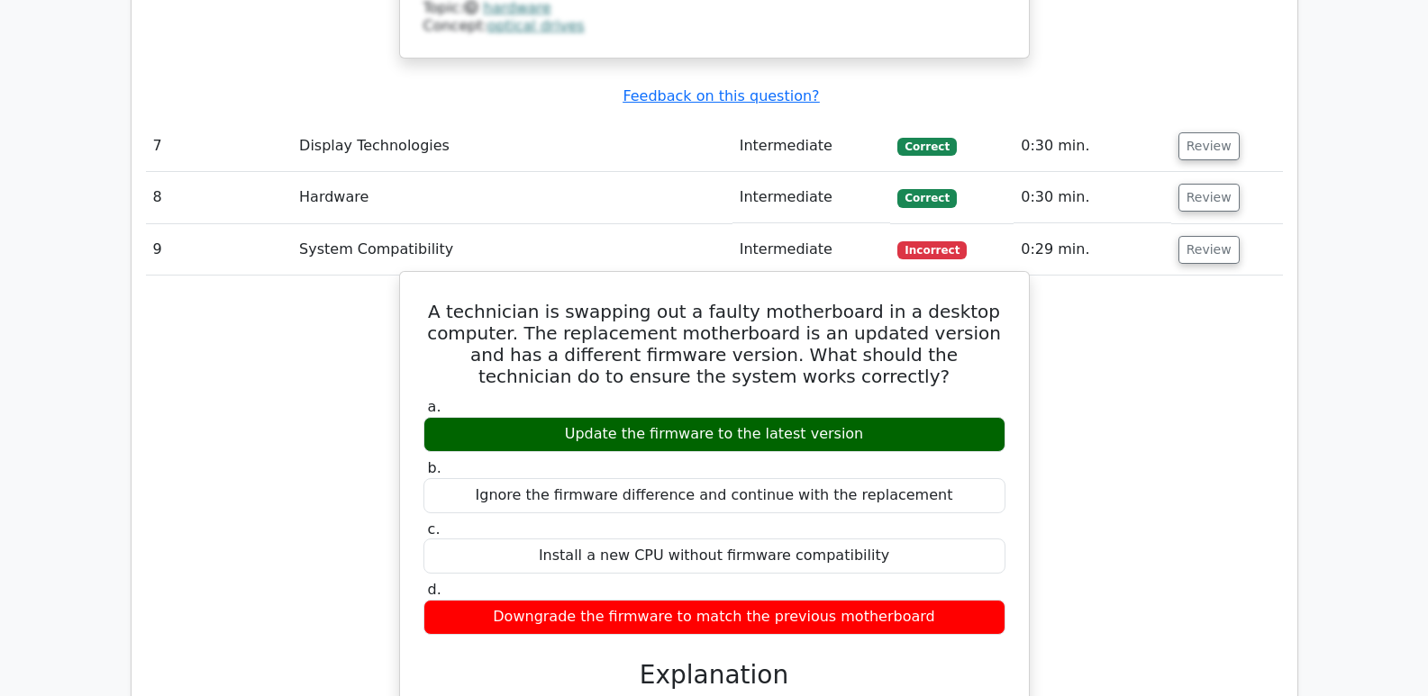
drag, startPoint x: 458, startPoint y: 226, endPoint x: 977, endPoint y: 548, distance: 610.6
click at [977, 548] on div "A technician is swapping out a faulty motherboard in a desktop computer. The re…" at bounding box center [714, 625] width 614 height 692
copy div "A technician is swapping out a faulty motherboard in a desktop computer. The re…"
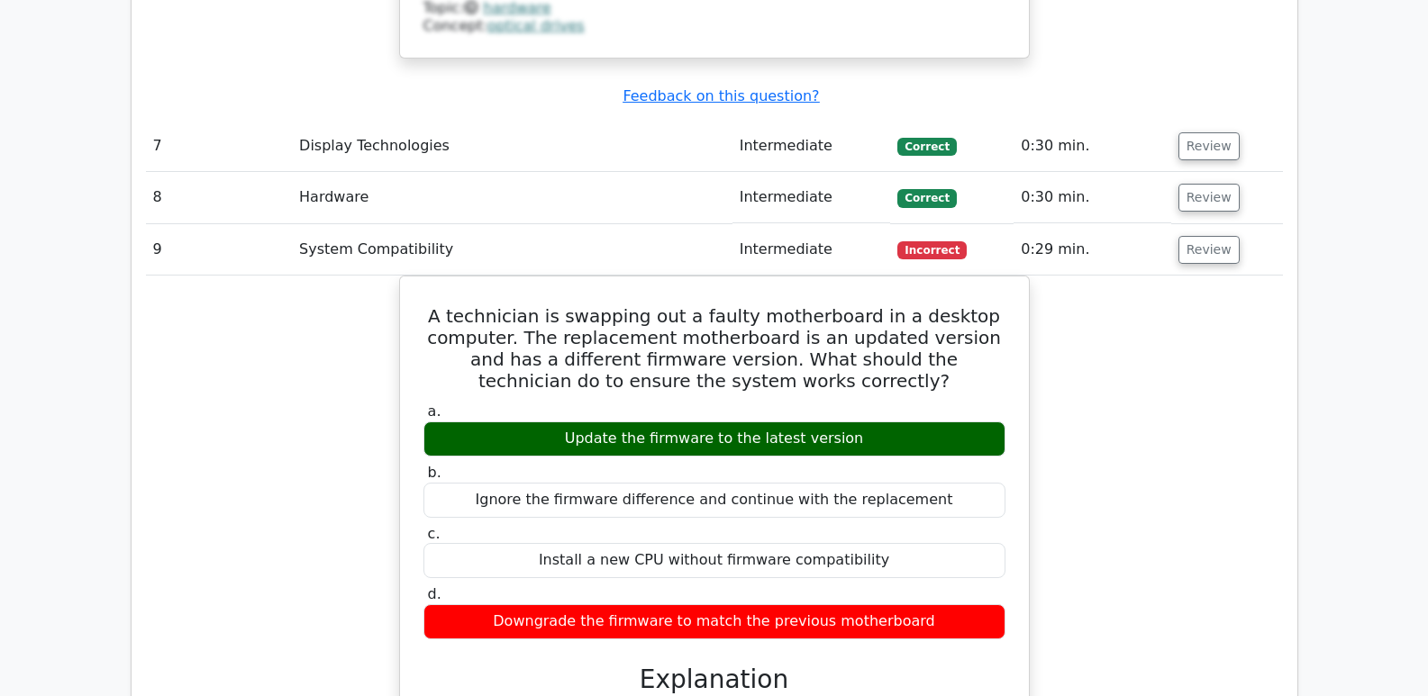
click at [1170, 390] on div "A technician is swapping out a faulty motherboard in a desktop computer. The re…" at bounding box center [714, 641] width 1137 height 730
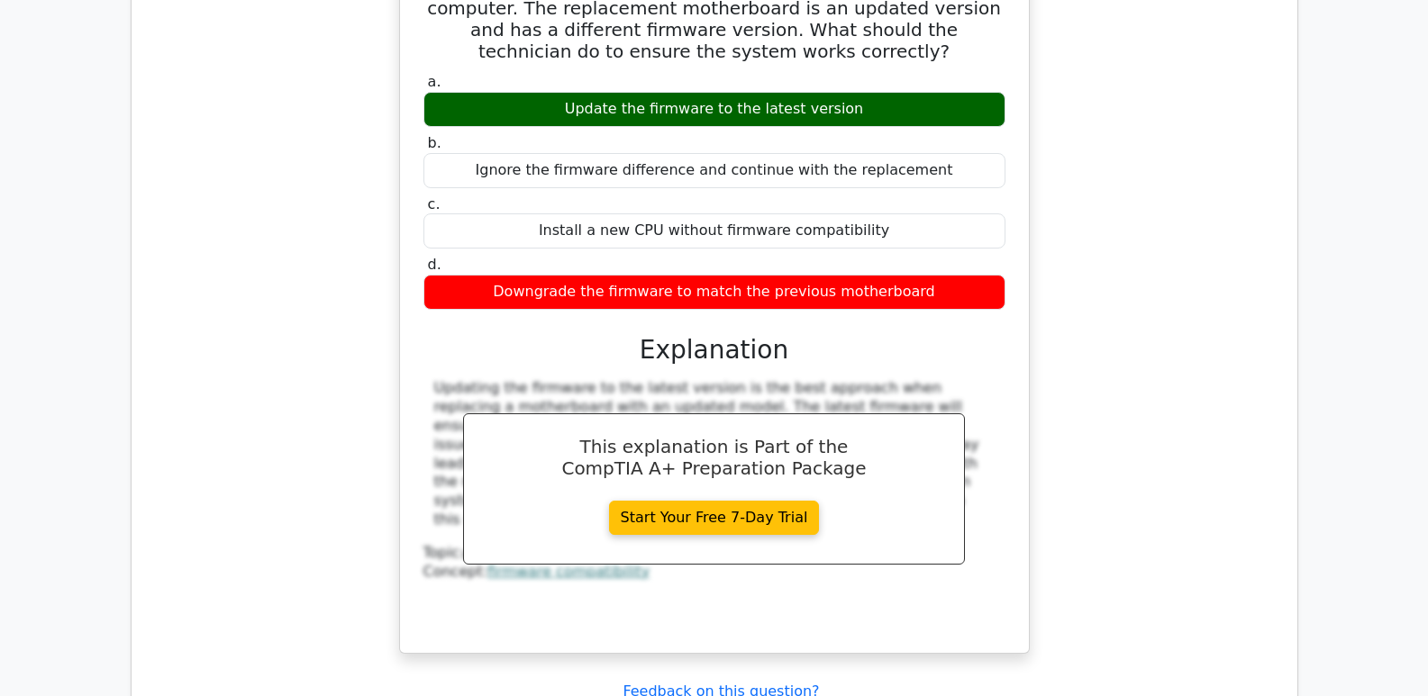
scroll to position [2883, 0]
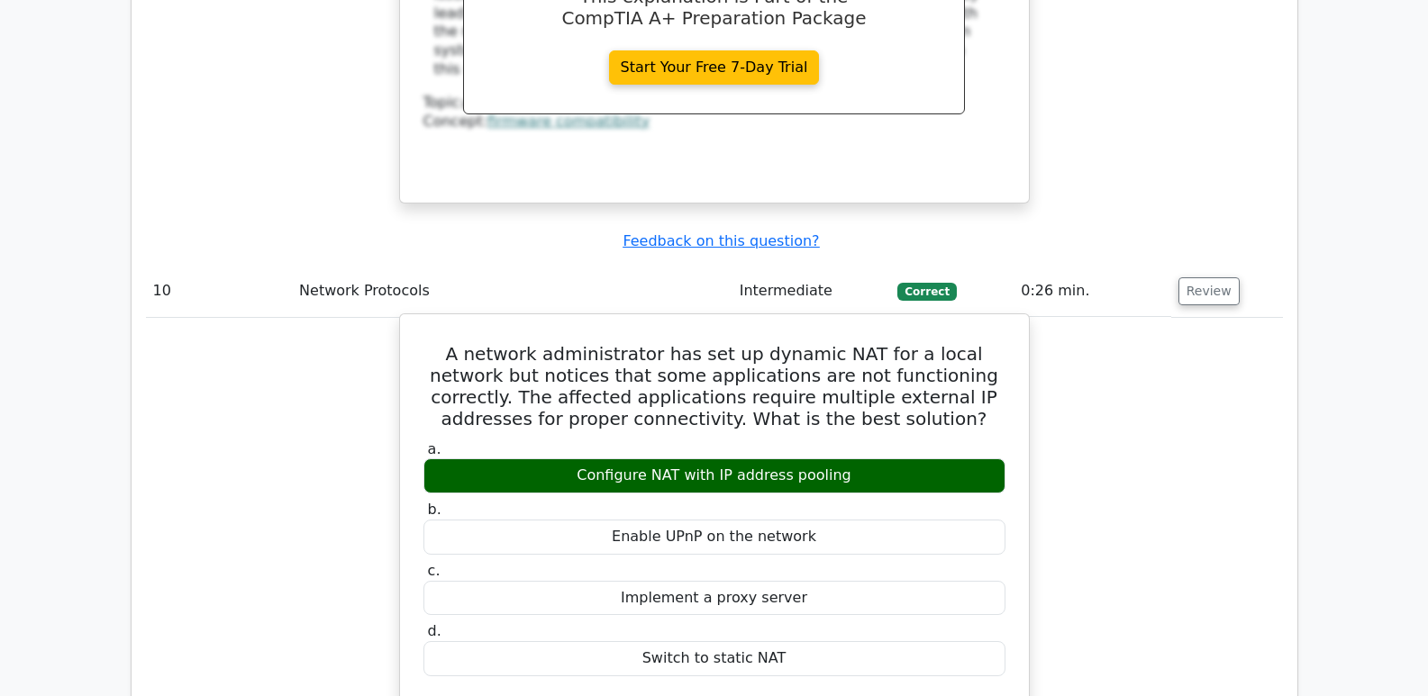
scroll to position [3334, 0]
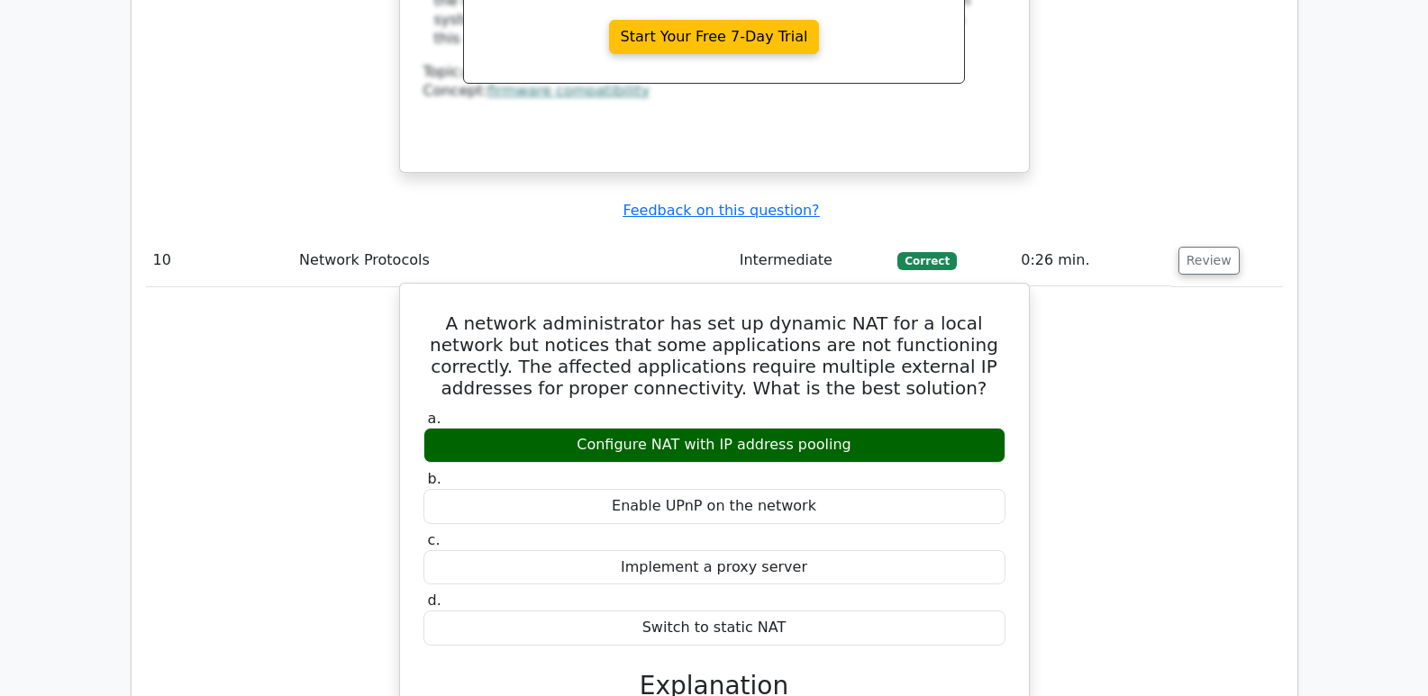
drag, startPoint x: 436, startPoint y: 240, endPoint x: 952, endPoint y: 560, distance: 607.3
click at [952, 560] on div "A network administrator has set up dynamic NAT for a local network but notices …" at bounding box center [714, 637] width 614 height 692
copy div "A network administrator has set up dynamic NAT for a local network but notices …"
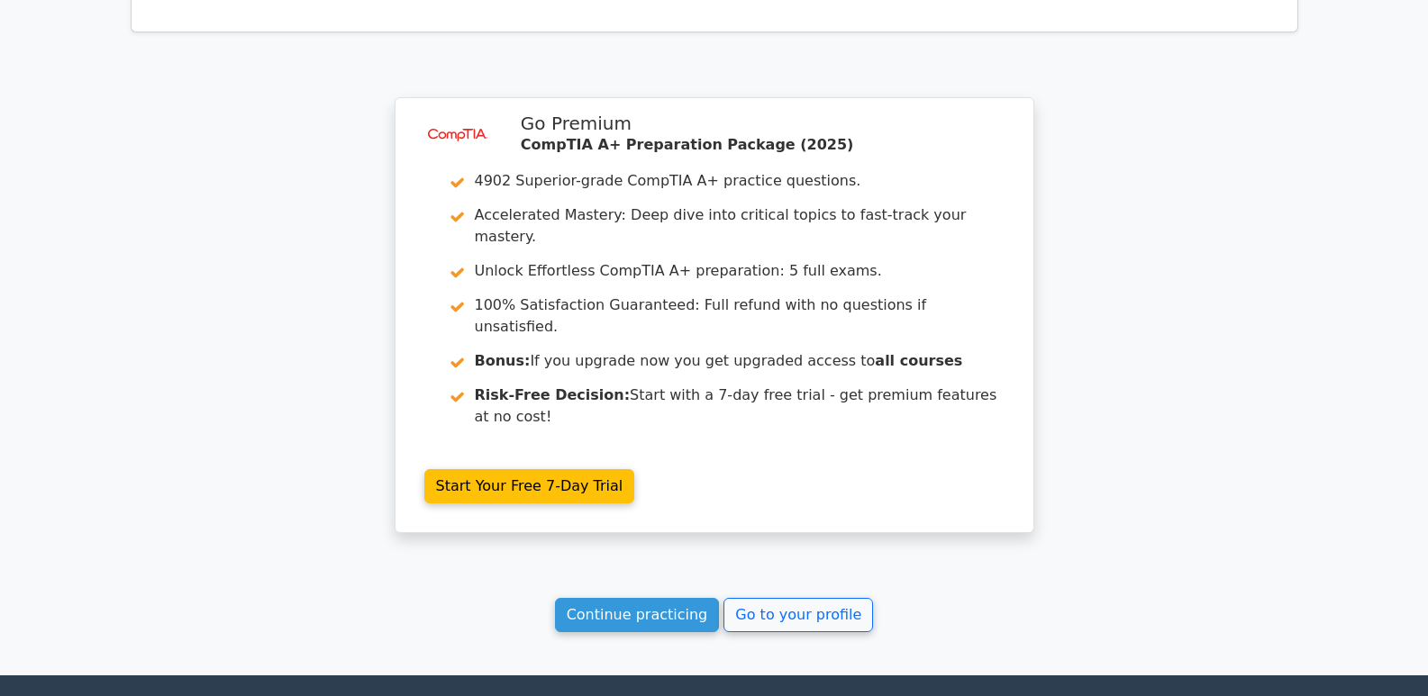
scroll to position [4415, 0]
